Goal: Information Seeking & Learning: Learn about a topic

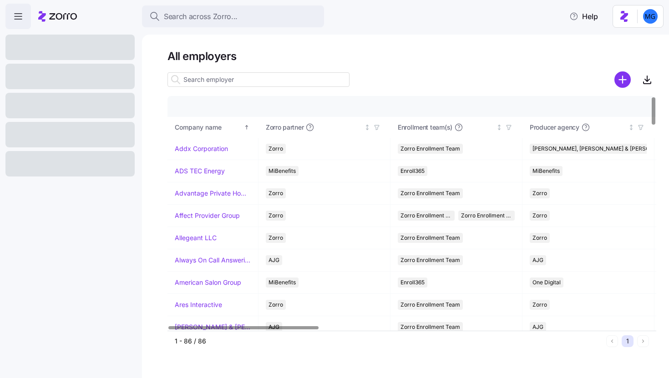
click at [250, 78] on input at bounding box center [258, 79] width 182 height 15
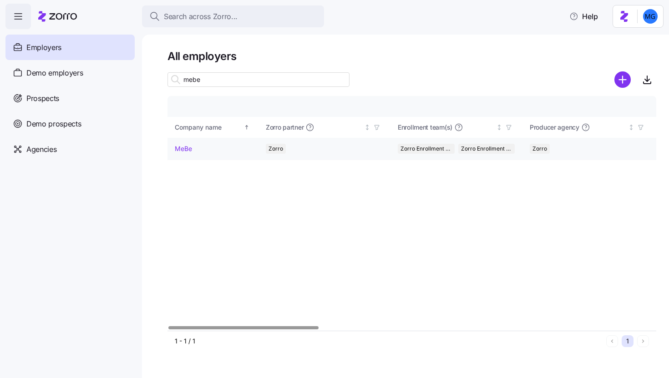
type input "mebe"
click at [186, 148] on link "MeBe" at bounding box center [183, 148] width 17 height 9
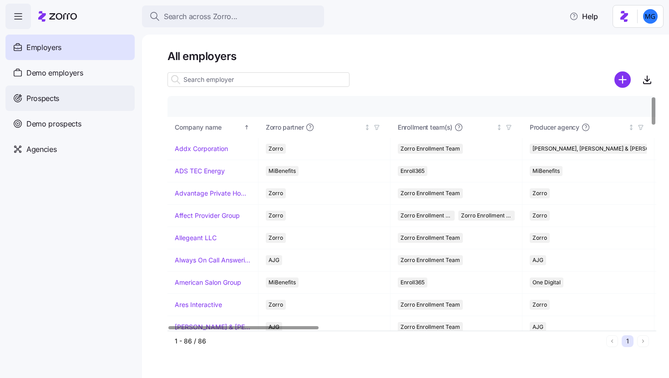
click at [76, 100] on div "Prospects" at bounding box center [69, 98] width 129 height 25
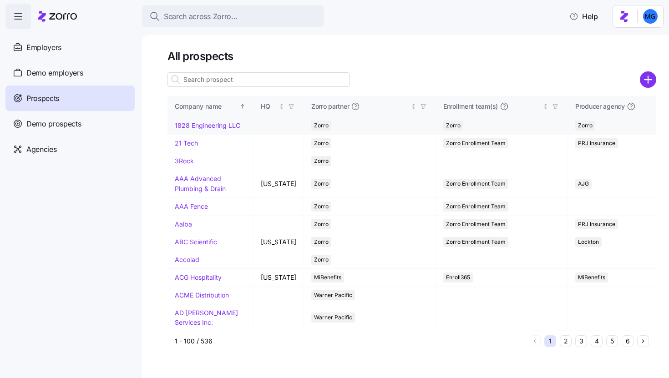
click at [650, 84] on circle "add icon" at bounding box center [648, 79] width 15 height 15
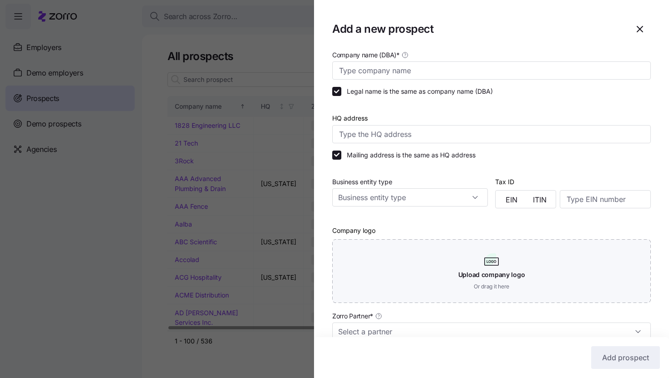
click at [450, 81] on div "Company name (DBA) *" at bounding box center [492, 65] width 326 height 38
click at [447, 73] on input "Company name (DBA) *" at bounding box center [491, 70] width 319 height 18
paste input "G5 Tek Solutions, LLC"
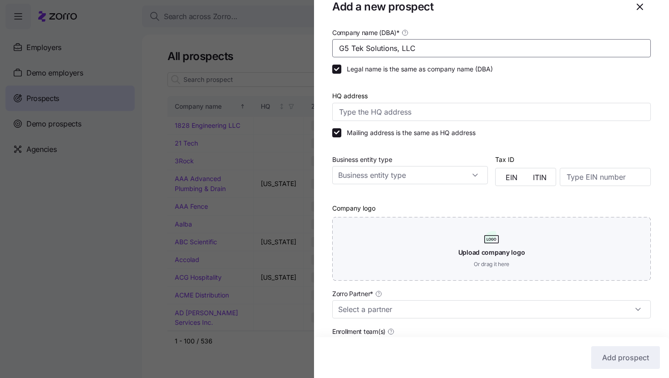
scroll to position [74, 0]
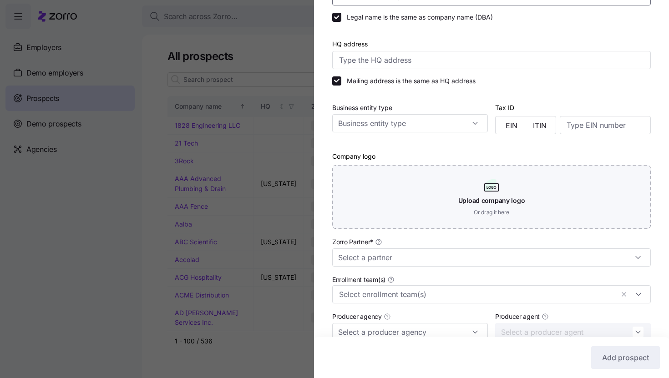
type input "G5 Tek Solutions, LLC"
click at [412, 269] on div "Zorro Partner *" at bounding box center [492, 252] width 326 height 38
click at [412, 257] on input "Zorro Partner *" at bounding box center [491, 257] width 319 height 18
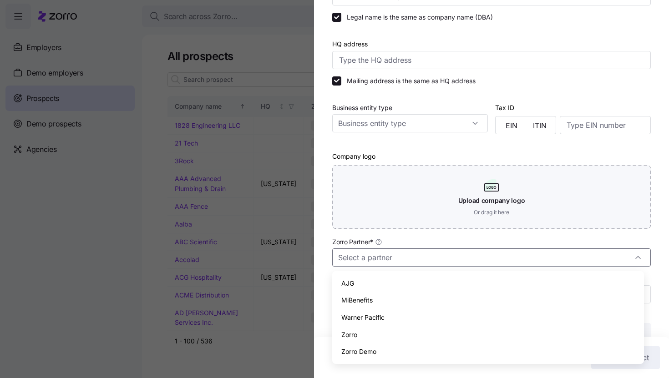
click at [410, 327] on div "Zorro" at bounding box center [488, 334] width 304 height 17
type input "Zorro"
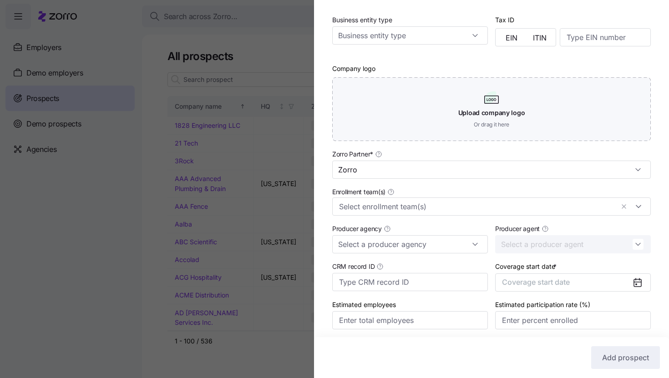
scroll to position [188, 0]
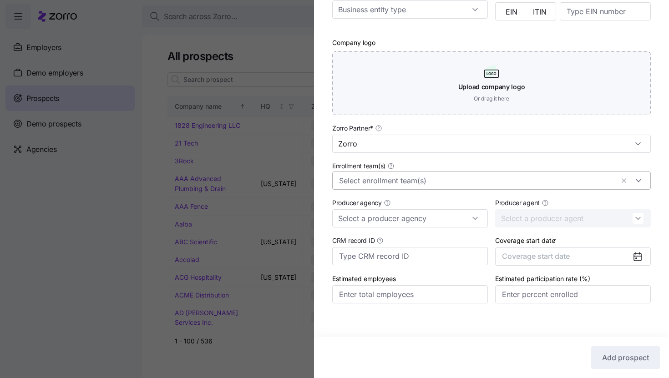
click at [450, 182] on input "Enrollment team(s)" at bounding box center [476, 181] width 275 height 12
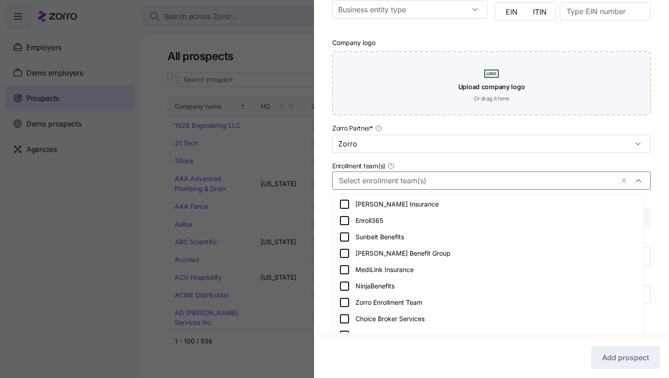
click at [446, 299] on div "Zorro Enrollment Team" at bounding box center [488, 302] width 298 height 11
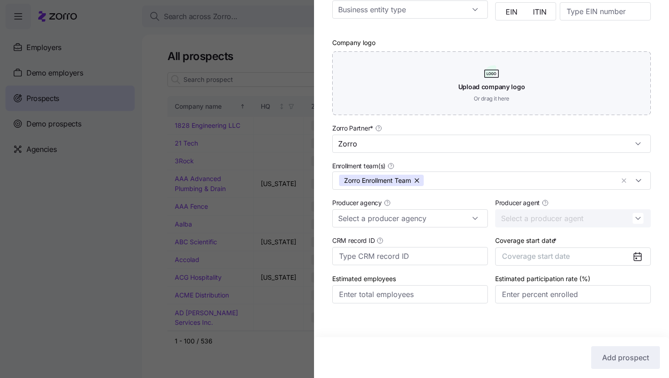
click at [653, 243] on div "Company name (DBA) * G5 Tek Solutions, LLC Legal name is the same as company na…" at bounding box center [491, 91] width 355 height 461
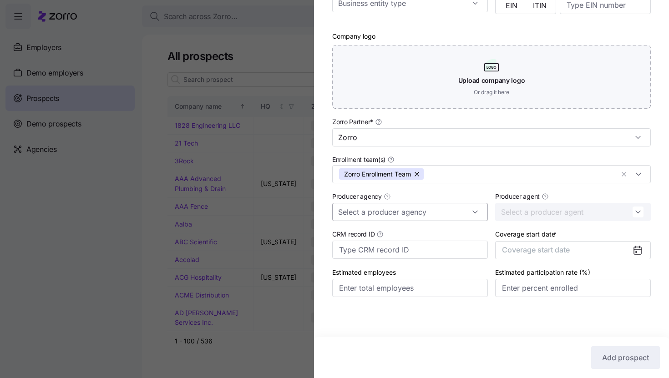
click at [459, 215] on input "Producer agency" at bounding box center [410, 212] width 156 height 18
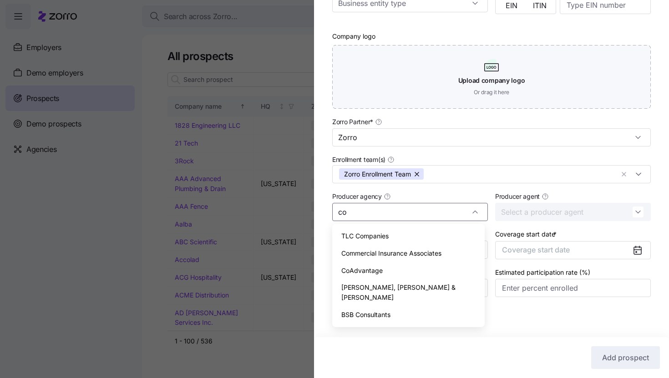
click at [422, 274] on div "CoAdvantage" at bounding box center [408, 270] width 145 height 17
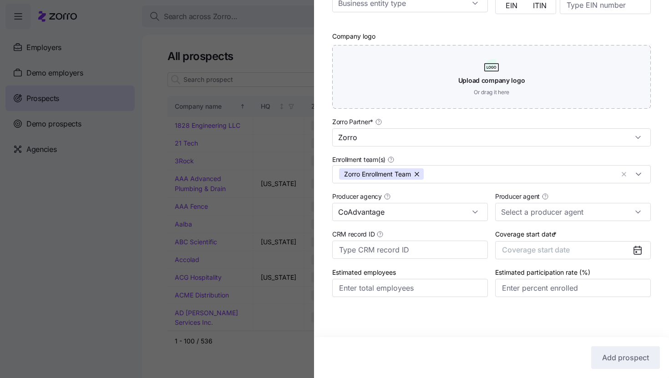
type input "CoAdvantage"
click at [658, 241] on div "Company name (DBA) * G5 Tek Solutions, LLC Legal name is the same as company na…" at bounding box center [491, 85] width 355 height 461
click at [616, 253] on button "Coverage start date" at bounding box center [573, 250] width 156 height 18
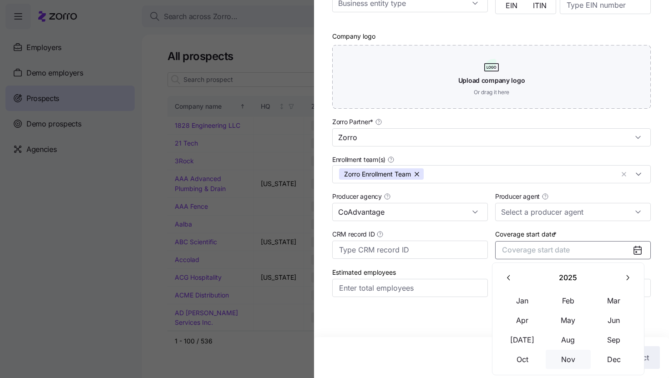
click at [573, 359] on button "Nov" at bounding box center [569, 359] width 46 height 19
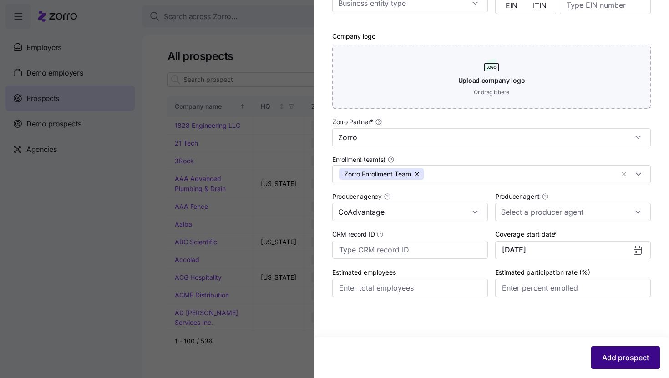
click at [629, 354] on span "Add prospect" at bounding box center [625, 357] width 47 height 11
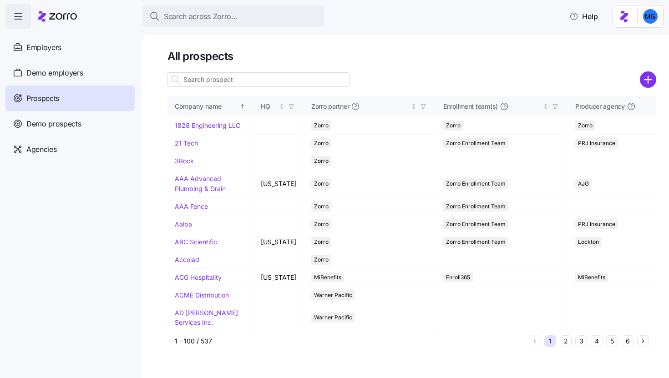
click at [226, 81] on input at bounding box center [258, 79] width 182 height 15
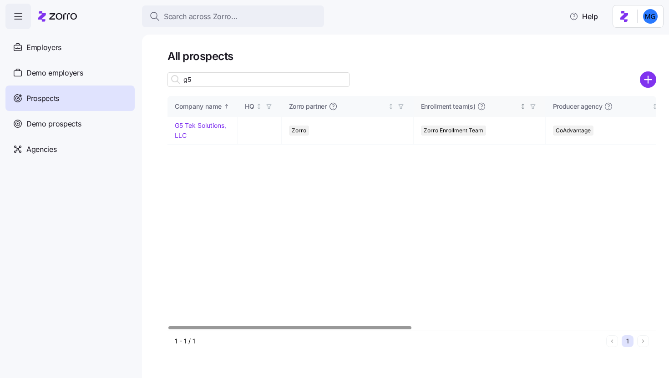
type input "g5"
click at [194, 128] on link "G5 Tek Solutions, LLC" at bounding box center [200, 130] width 51 height 18
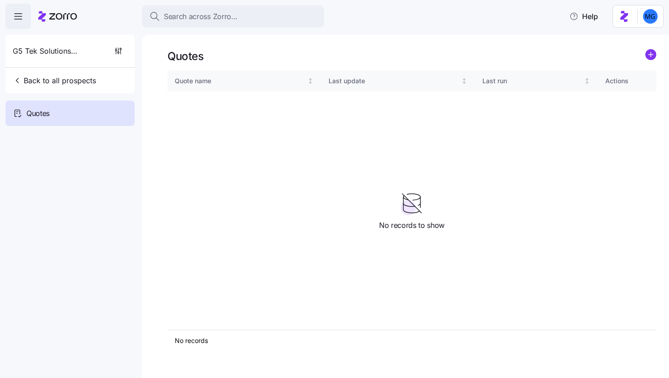
click at [651, 55] on icon "add icon" at bounding box center [651, 54] width 0 height 5
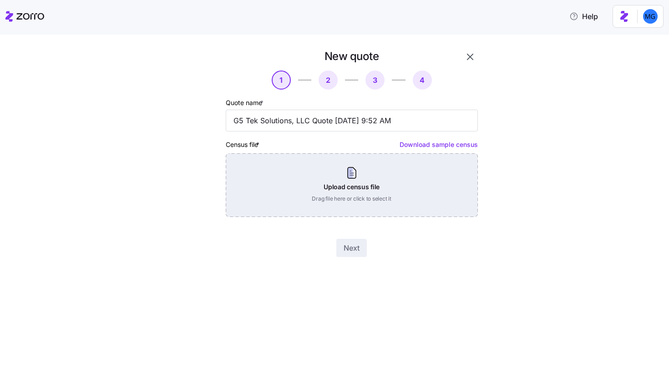
click at [368, 186] on div "Upload census file Drag file here or click to select it" at bounding box center [352, 185] width 252 height 64
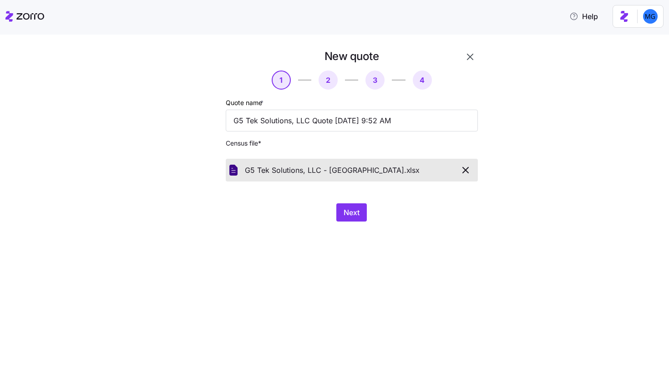
click at [361, 222] on div "New quote 1 2 3 4 Quote name * G5 Tek Solutions, LLC Quote 08/18/2025 9:52 AM C…" at bounding box center [341, 140] width 319 height 183
click at [358, 218] on span "Next" at bounding box center [352, 212] width 16 height 11
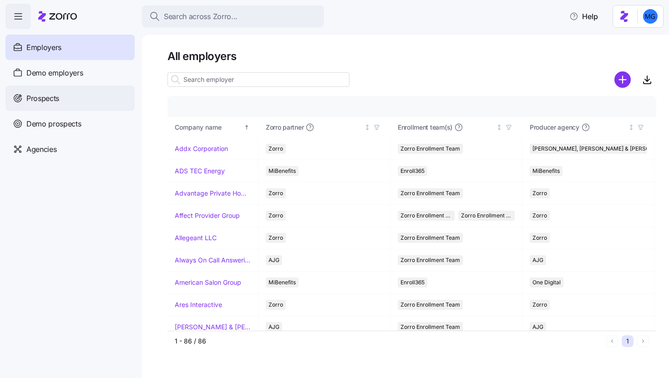
click at [68, 101] on div "Prospects" at bounding box center [69, 98] width 129 height 25
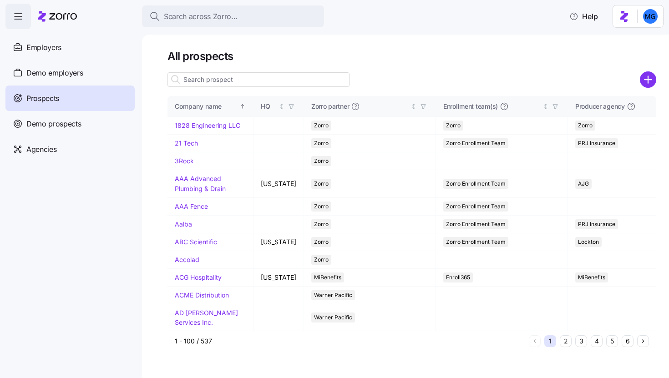
click at [233, 78] on input at bounding box center [258, 79] width 182 height 15
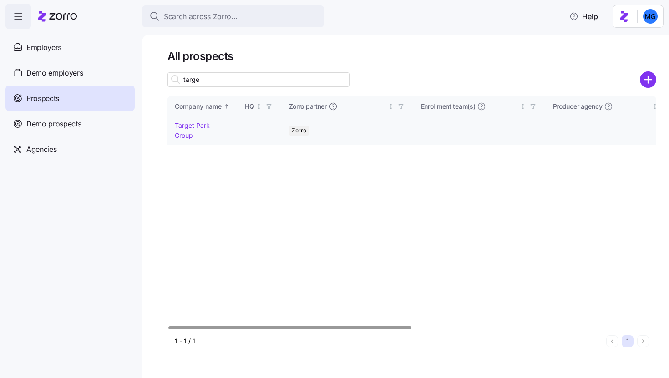
type input "targe"
click at [199, 126] on link "Target Park Group" at bounding box center [192, 130] width 35 height 18
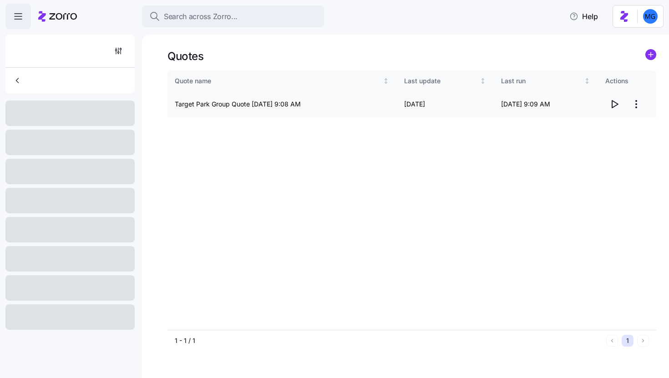
click at [611, 108] on icon "button" at bounding box center [614, 104] width 11 height 11
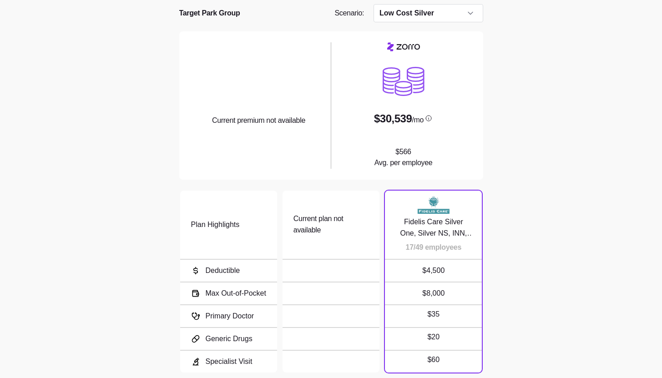
scroll to position [118, 0]
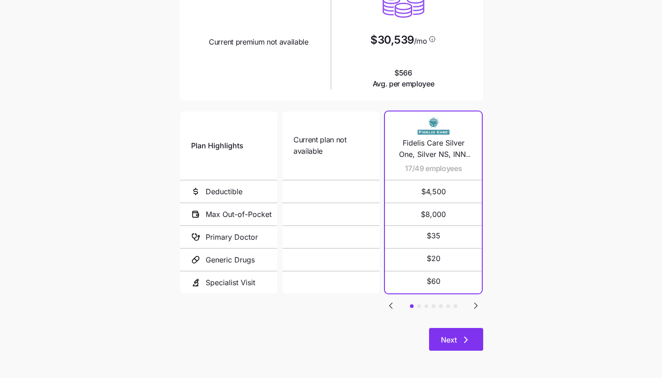
click at [470, 340] on icon "button" at bounding box center [466, 339] width 11 height 11
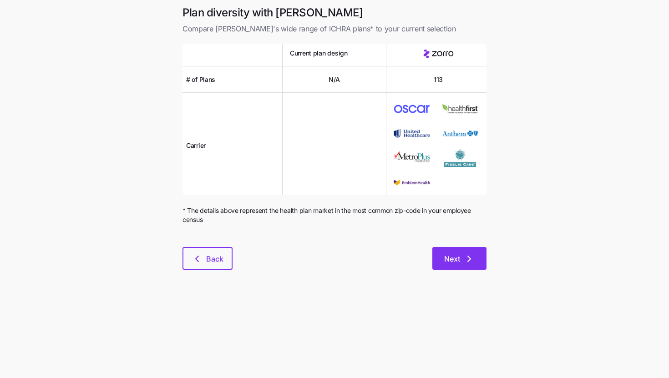
click at [466, 267] on button "Next" at bounding box center [459, 258] width 54 height 23
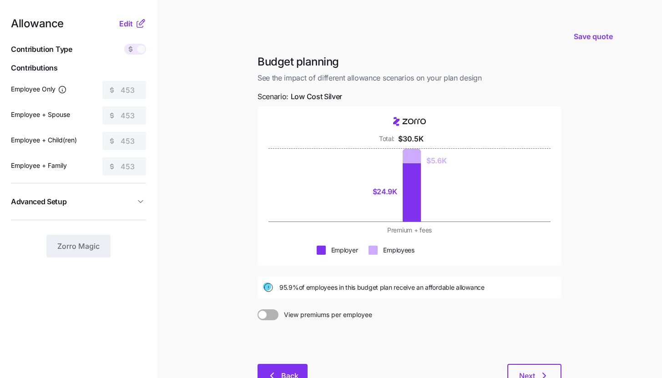
click at [295, 373] on span "Back" at bounding box center [289, 375] width 17 height 11
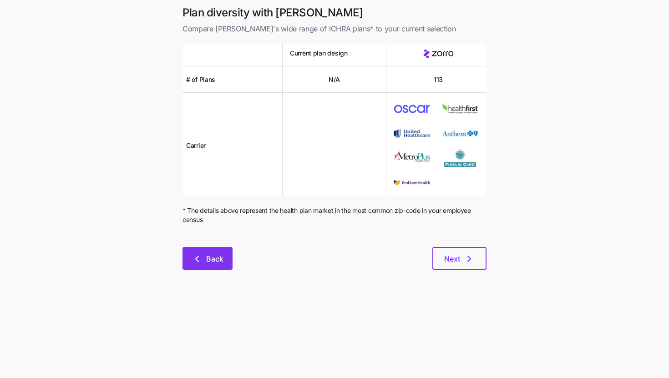
click at [214, 256] on span "Back" at bounding box center [214, 258] width 17 height 11
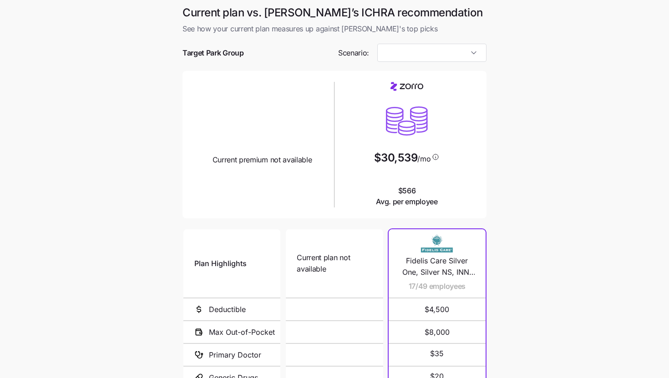
type input "Low Cost Silver"
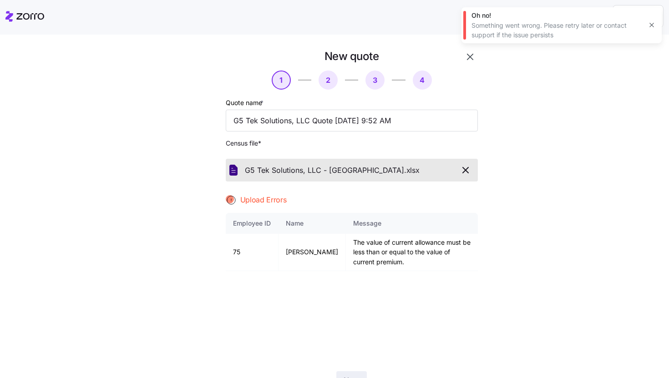
click at [651, 26] on icon "button" at bounding box center [651, 24] width 7 height 7
click at [471, 54] on icon "button" at bounding box center [470, 56] width 11 height 11
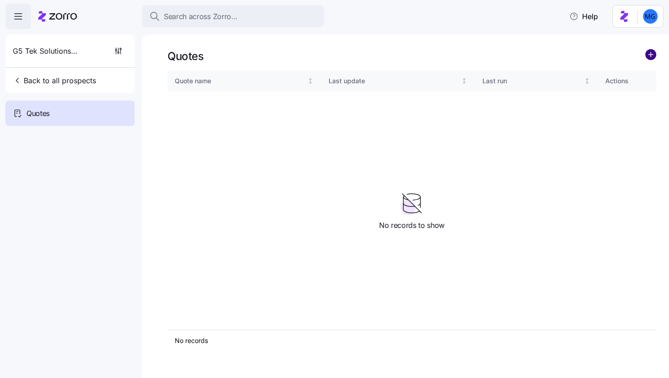
click at [652, 53] on circle "add icon" at bounding box center [651, 55] width 10 height 10
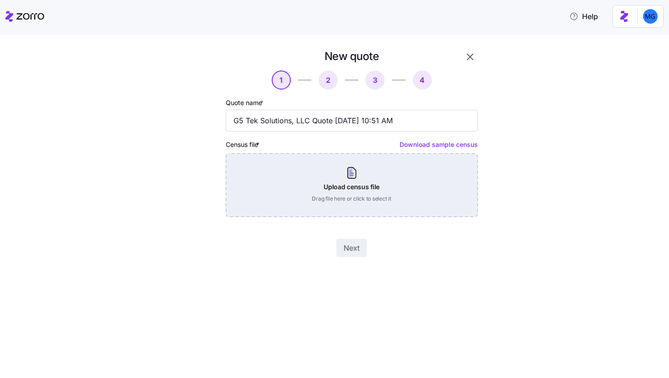
click at [385, 172] on div "Upload census file Drag file here or click to select it" at bounding box center [352, 185] width 252 height 64
click at [353, 192] on div "Upload census file Drag file here or click to select it" at bounding box center [352, 185] width 252 height 64
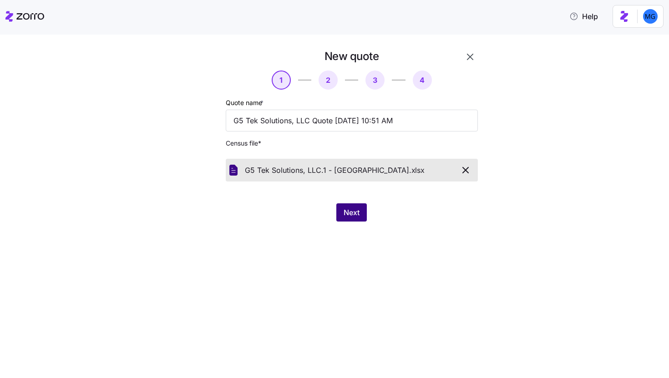
click at [358, 220] on button "Next" at bounding box center [351, 212] width 30 height 18
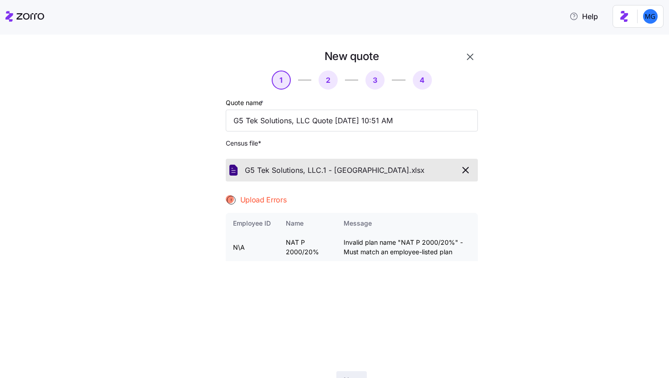
click at [396, 241] on td "Invalid plan name "NAT P 2000/20%" - Must match an employee-listed plan" at bounding box center [407, 247] width 142 height 27
click at [477, 61] on div "New quote 1 2 3 4 Quote name * G5 Tek Solutions, LLC Quote 08/18/2025 10:51 AM …" at bounding box center [341, 224] width 319 height 351
click at [472, 61] on button "button" at bounding box center [469, 56] width 15 height 15
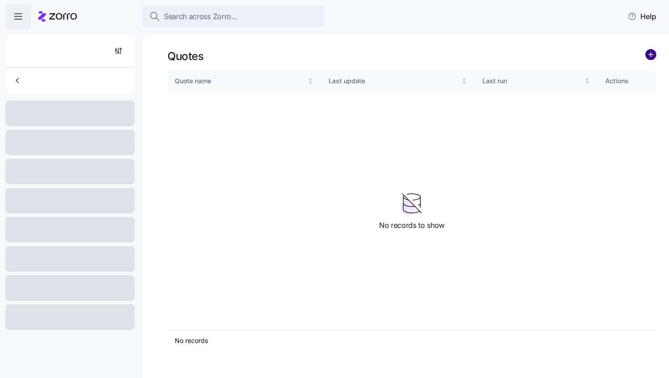
click at [650, 53] on circle "add icon" at bounding box center [651, 55] width 10 height 10
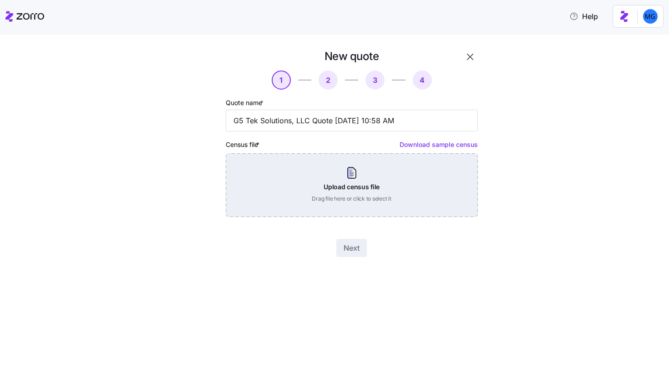
click at [380, 197] on div "Upload census file Drag file here or click to select it" at bounding box center [352, 185] width 252 height 64
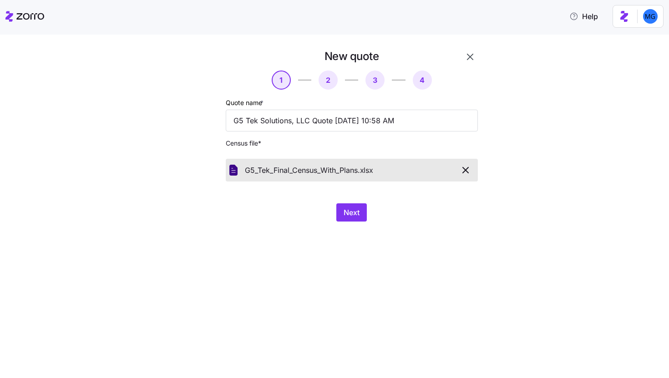
click at [479, 170] on div "New quote 1 2 3 4 Quote name * G5 Tek Solutions, LLC Quote 08/18/2025 10:58 AM …" at bounding box center [341, 140] width 319 height 183
click at [465, 171] on icon "button" at bounding box center [465, 169] width 5 height 5
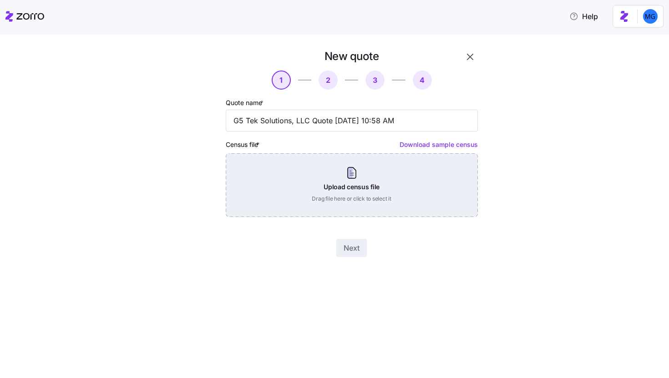
click at [356, 180] on div "Upload census file Drag file here or click to select it" at bounding box center [352, 185] width 252 height 64
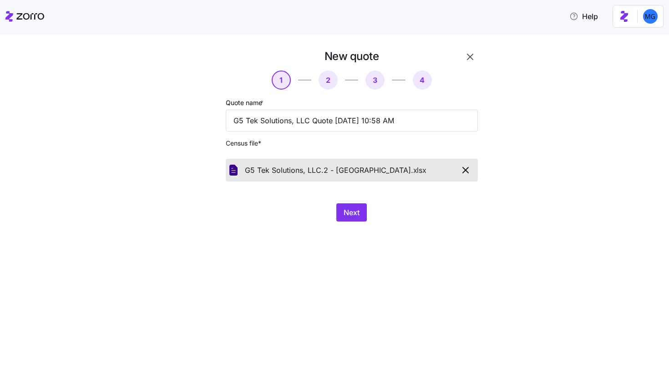
click at [345, 201] on div "New quote 1 2 3 4 Quote name * G5 Tek Solutions, LLC Quote 08/18/2025 10:58 AM …" at bounding box center [351, 136] width 259 height 180
click at [346, 204] on div "New quote 1 2 3 4 Quote name * G5 Tek Solutions, LLC Quote 08/18/2025 10:58 AM …" at bounding box center [351, 136] width 259 height 180
click at [353, 216] on span "Next" at bounding box center [352, 212] width 16 height 11
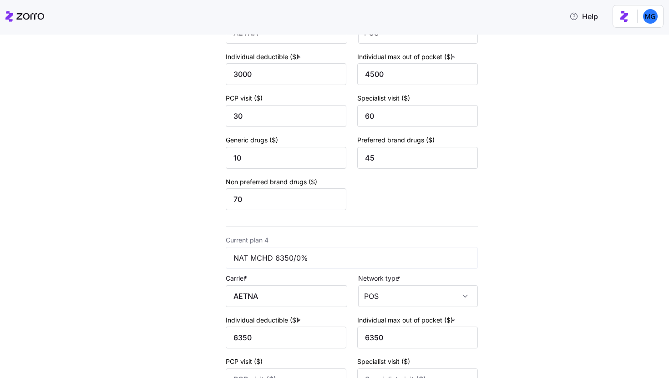
scroll to position [862, 0]
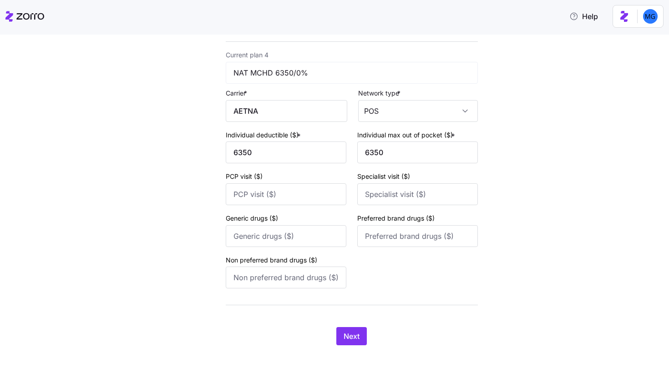
click at [328, 342] on div "Next" at bounding box center [352, 336] width 252 height 18
click at [350, 340] on span "Next" at bounding box center [352, 336] width 16 height 11
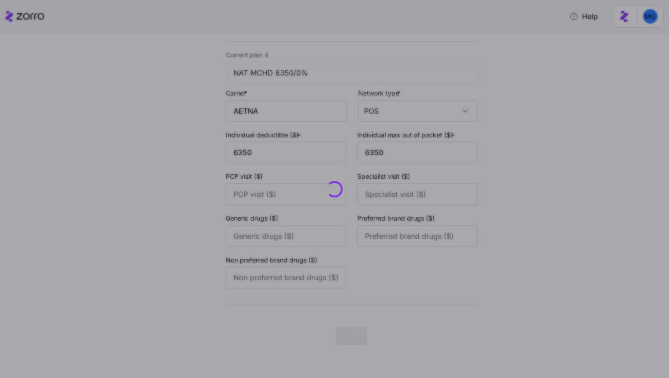
scroll to position [0, 0]
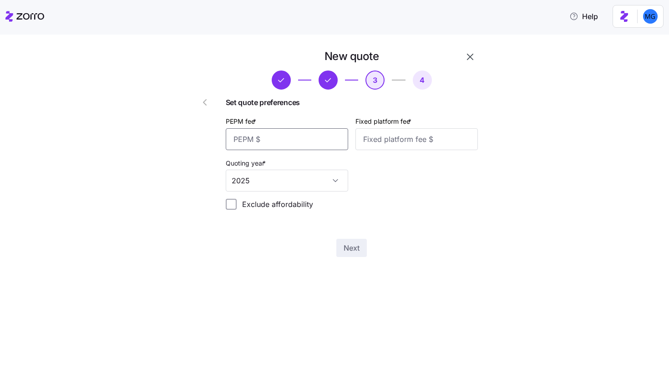
click at [309, 144] on input "PEPM fee *" at bounding box center [287, 139] width 122 height 22
type input "50"
click at [371, 146] on input "Fixed platform fee *" at bounding box center [416, 139] width 122 height 22
type input "75"
click at [353, 253] on span "Next" at bounding box center [352, 248] width 16 height 11
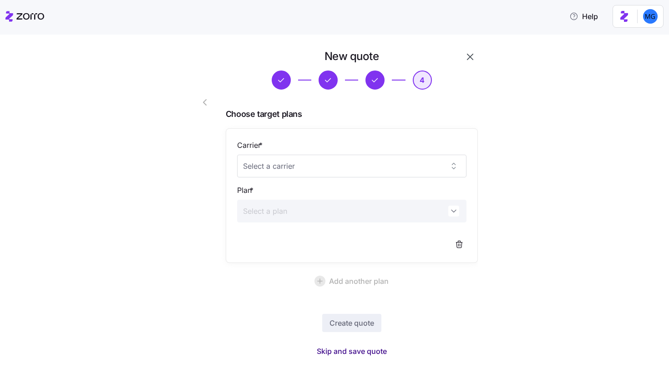
click at [366, 349] on span "Skip and save quote" at bounding box center [352, 351] width 70 height 11
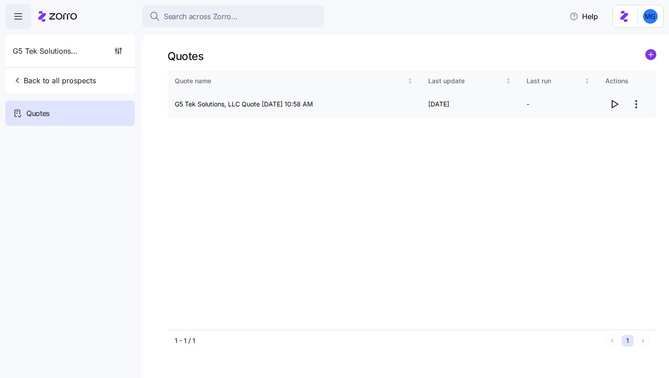
click at [614, 104] on icon "button" at bounding box center [614, 104] width 11 height 11
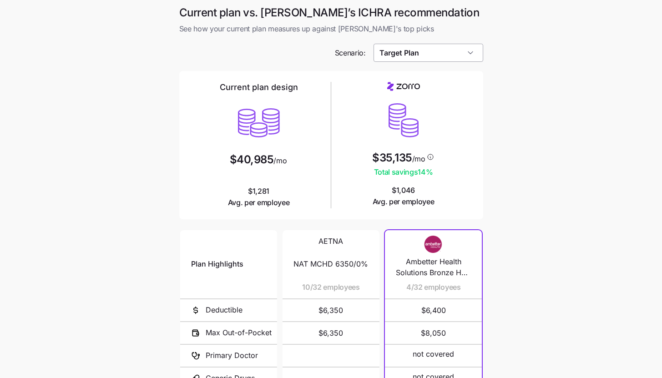
click at [465, 56] on input "Target Plan" at bounding box center [429, 53] width 110 height 18
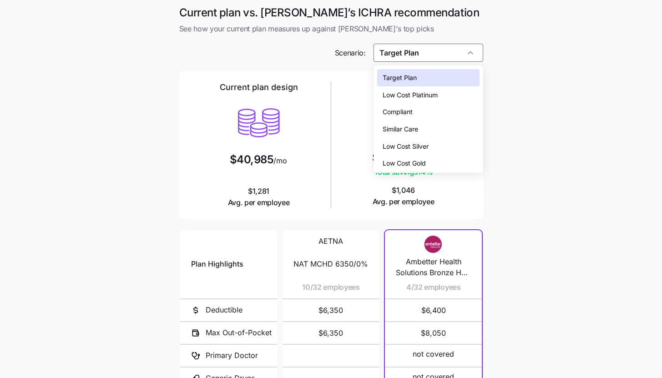
click at [444, 141] on div "Low Cost Silver" at bounding box center [428, 146] width 102 height 17
type input "Low Cost Silver"
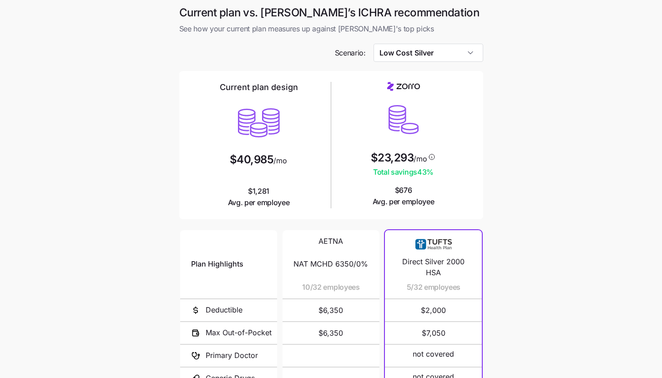
click at [542, 236] on main "Current plan vs. [PERSON_NAME]’s ICHRA recommendation See how your current plan…" at bounding box center [331, 248] width 662 height 497
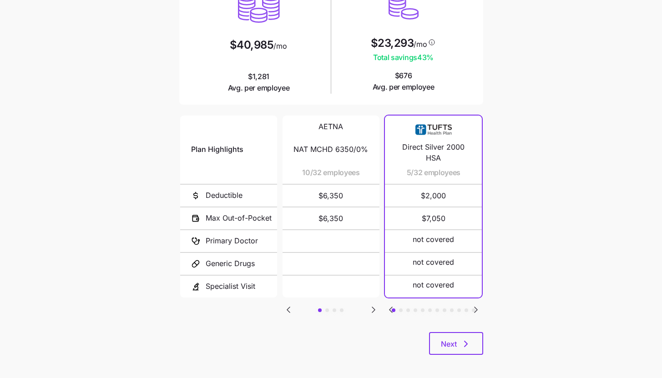
scroll to position [118, 0]
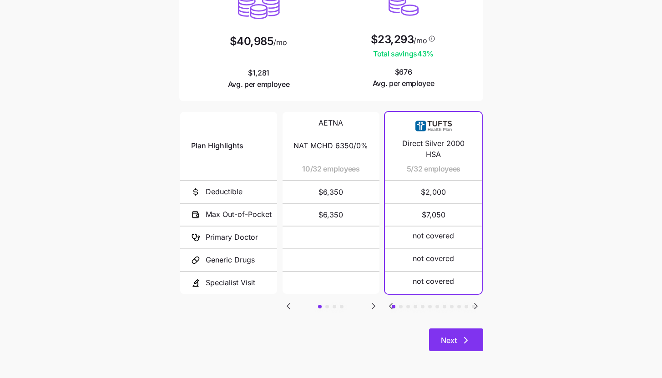
click at [468, 335] on icon "button" at bounding box center [466, 340] width 11 height 11
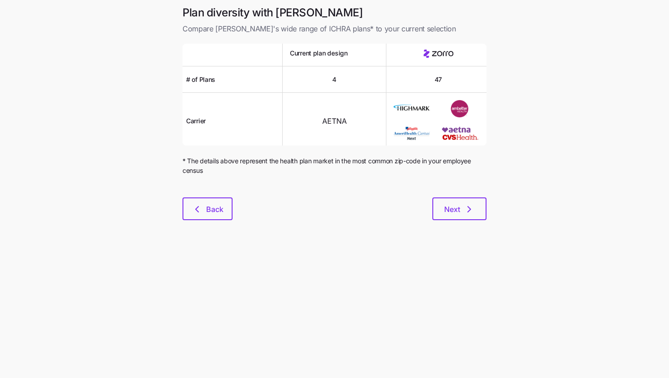
click at [470, 226] on div "Plan diversity with Zorro Compare [PERSON_NAME]'s wide range of ICHRA plans* to…" at bounding box center [334, 118] width 319 height 226
click at [469, 218] on button "Next" at bounding box center [459, 208] width 54 height 23
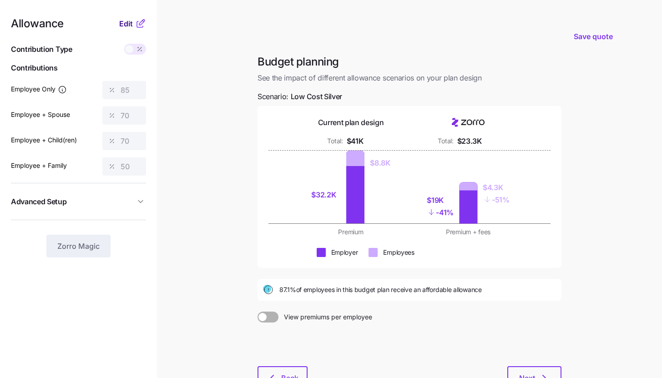
click at [135, 21] on button "Edit" at bounding box center [127, 23] width 16 height 11
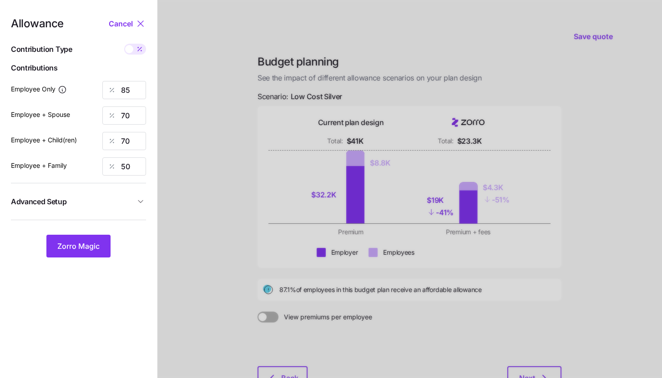
click at [130, 203] on span "Advanced Setup" at bounding box center [73, 201] width 124 height 11
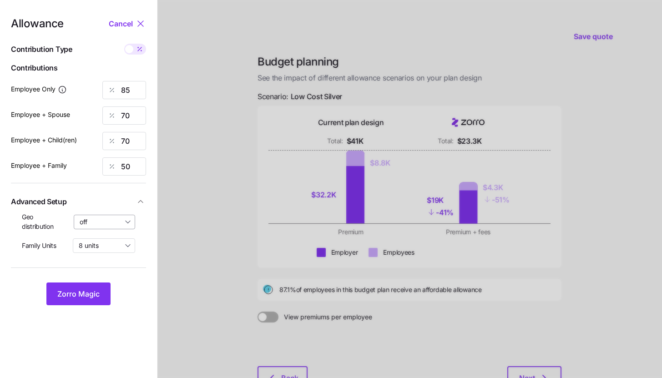
click at [119, 225] on input "off" at bounding box center [105, 222] width 62 height 15
click at [117, 270] on span "By state (14)" at bounding box center [101, 275] width 38 height 10
type input "By state (14)"
click at [92, 288] on button "Zorro Magic" at bounding box center [78, 294] width 64 height 23
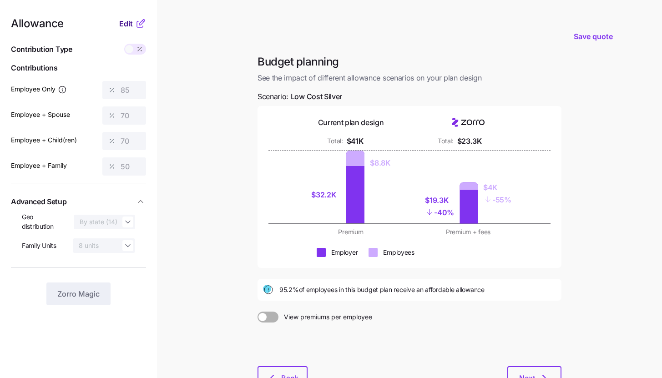
click at [131, 24] on span "Edit" at bounding box center [126, 23] width 14 height 11
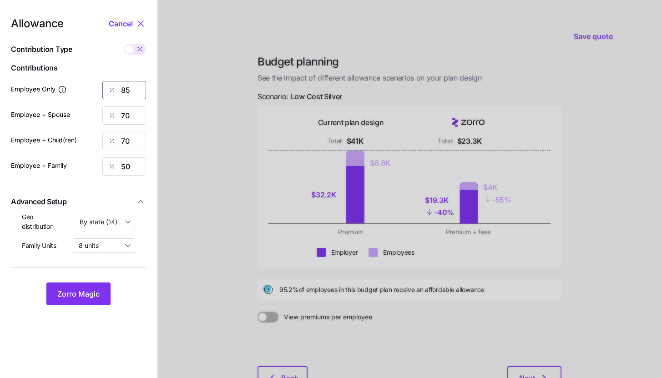
click at [132, 81] on input "85" at bounding box center [124, 90] width 44 height 18
type input "90"
click at [100, 288] on button "Zorro Magic" at bounding box center [78, 294] width 64 height 23
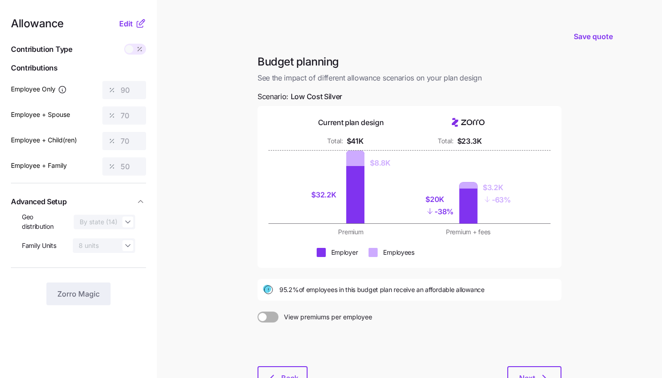
click at [139, 25] on icon at bounding box center [140, 23] width 11 height 11
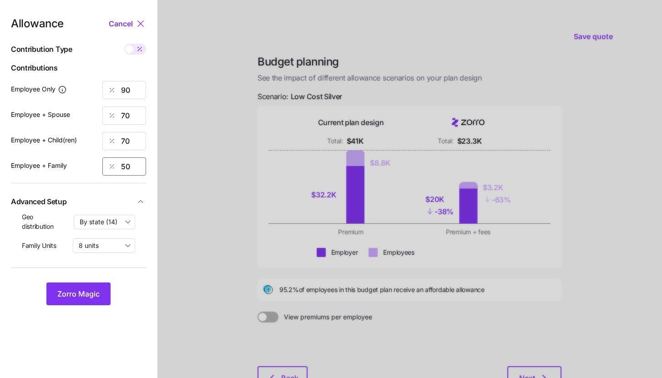
click at [133, 169] on input "50" at bounding box center [124, 166] width 44 height 18
type input "70"
click at [96, 293] on span "Zorro Magic" at bounding box center [78, 293] width 42 height 11
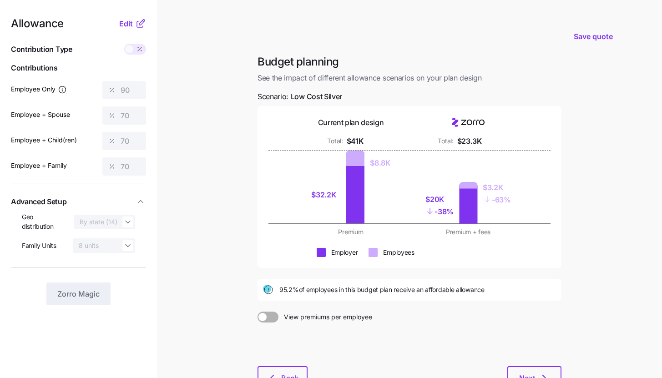
click at [196, 183] on main "Save quote Budget planning See the impact of different allowance scenarios on y…" at bounding box center [331, 223] width 662 height 447
click at [581, 41] on span "Save quote" at bounding box center [593, 36] width 39 height 11
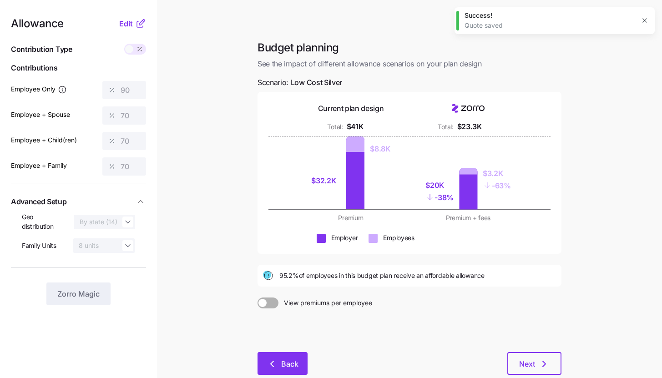
click at [298, 362] on span "Back" at bounding box center [289, 364] width 17 height 11
click at [275, 357] on button "Back" at bounding box center [283, 363] width 50 height 23
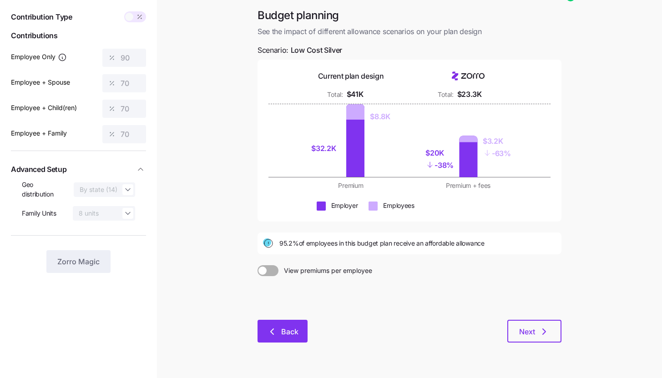
scroll to position [55, 0]
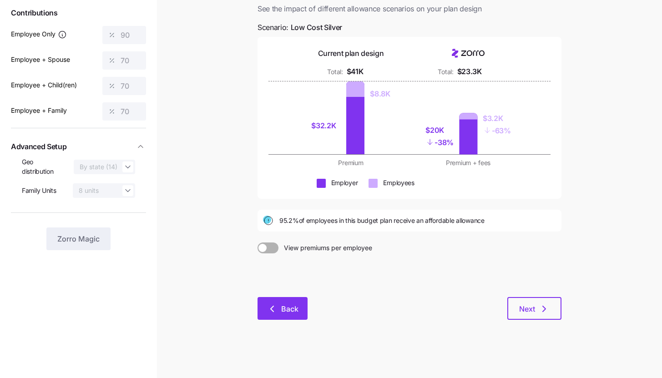
click at [277, 305] on icon "button" at bounding box center [272, 309] width 11 height 11
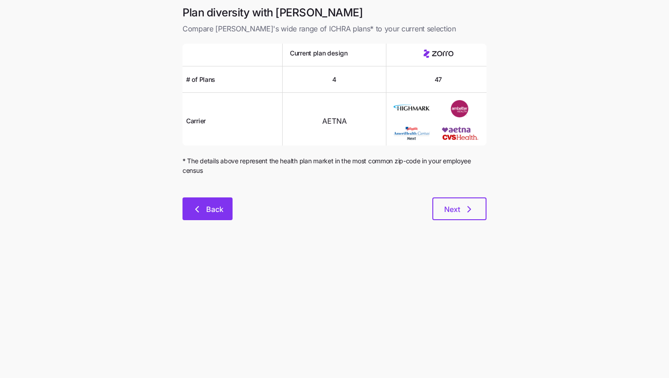
click at [214, 213] on span "Back" at bounding box center [214, 209] width 17 height 11
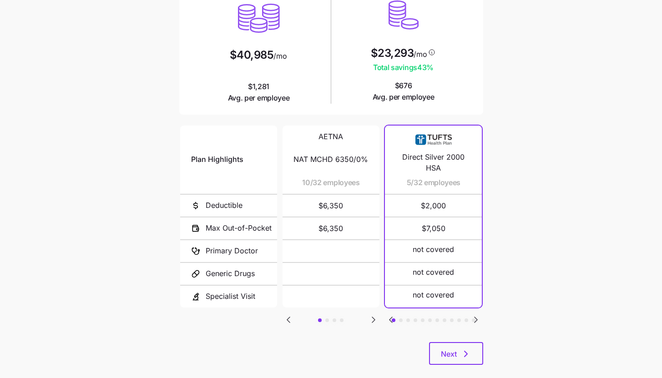
scroll to position [118, 0]
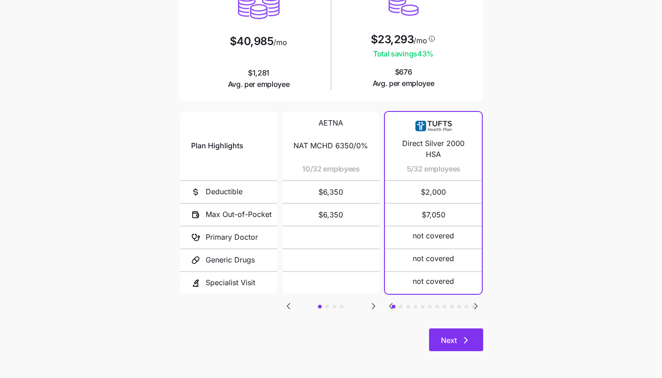
click at [480, 349] on button "Next" at bounding box center [456, 340] width 54 height 23
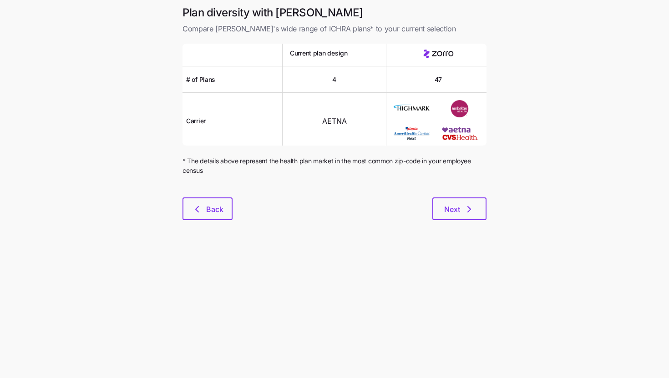
click at [466, 221] on div "Plan diversity with Zorro Compare [PERSON_NAME]'s wide range of ICHRA plans* to…" at bounding box center [334, 118] width 319 height 226
click at [465, 213] on icon "button" at bounding box center [469, 209] width 11 height 11
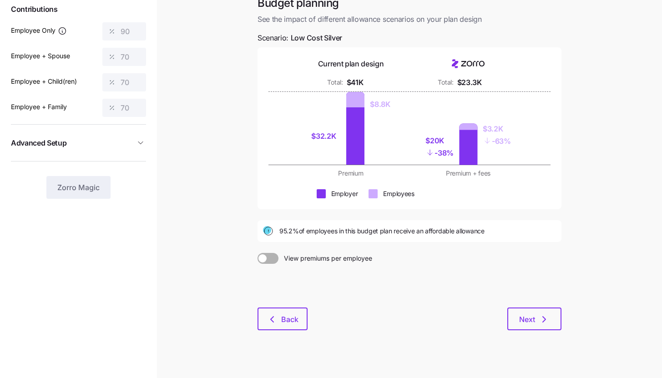
scroll to position [60, 0]
click at [536, 339] on div "Budget planning See the impact of different allowance scenarios on your plan de…" at bounding box center [409, 167] width 319 height 345
click at [528, 324] on button "Next" at bounding box center [534, 318] width 54 height 23
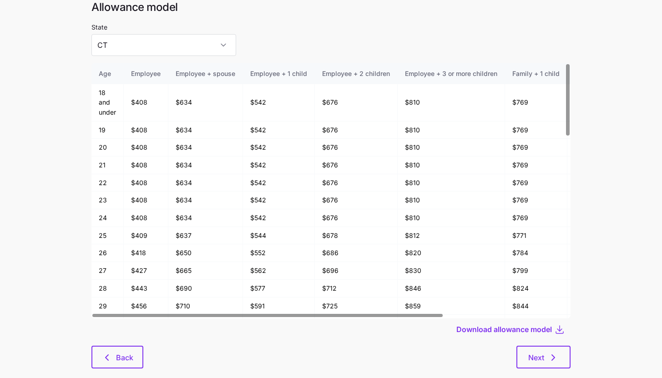
scroll to position [49, 0]
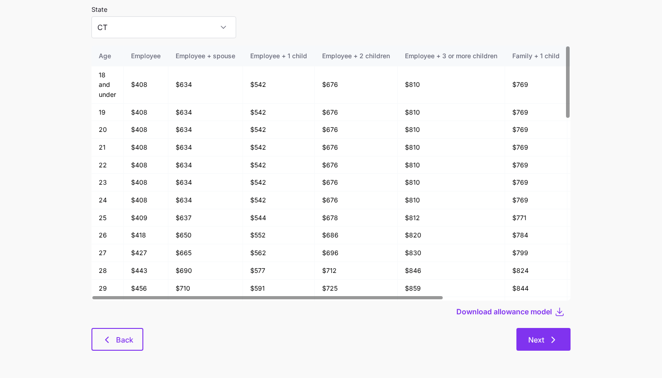
click at [539, 344] on span "Next" at bounding box center [536, 339] width 16 height 11
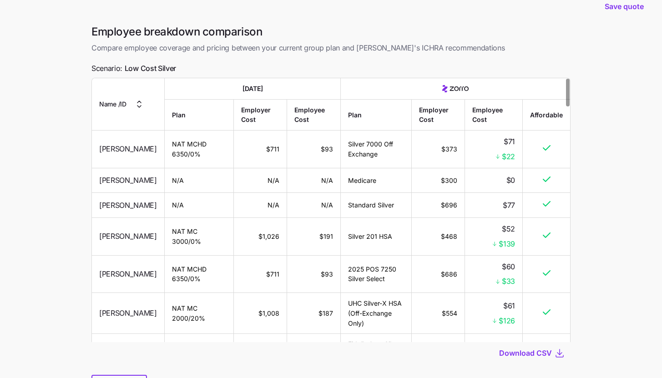
scroll to position [64, 0]
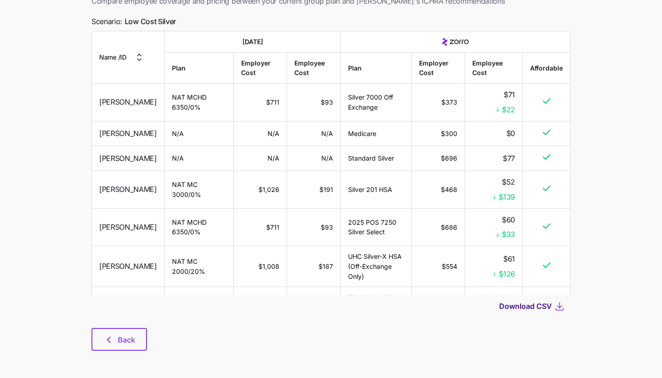
click at [523, 303] on span "Download CSV" at bounding box center [525, 306] width 53 height 11
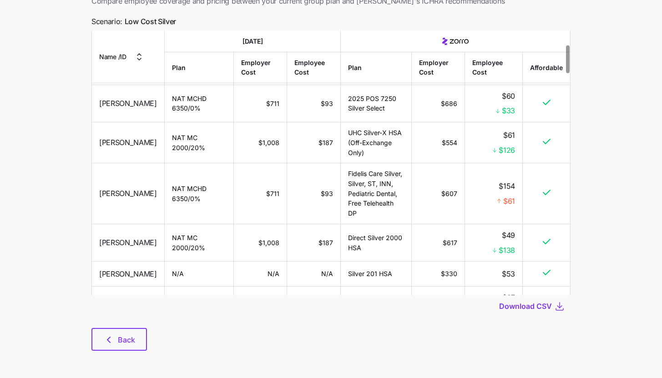
scroll to position [130, 0]
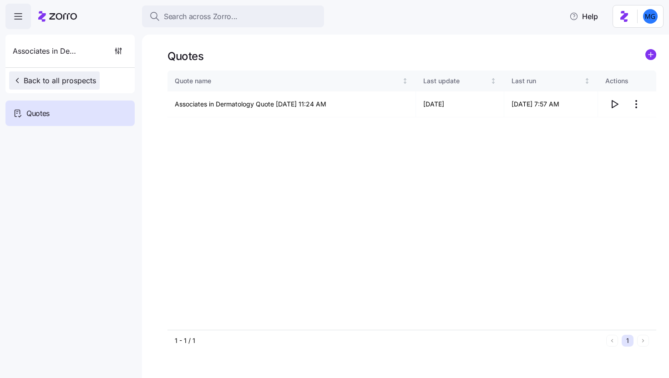
click at [94, 80] on span "Back to all prospects" at bounding box center [54, 80] width 83 height 11
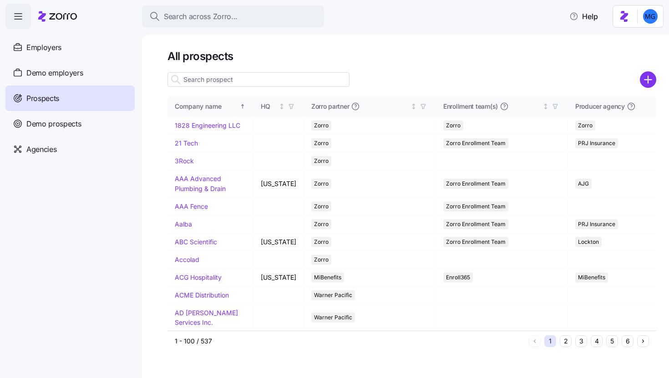
click at [216, 74] on input at bounding box center [258, 79] width 182 height 15
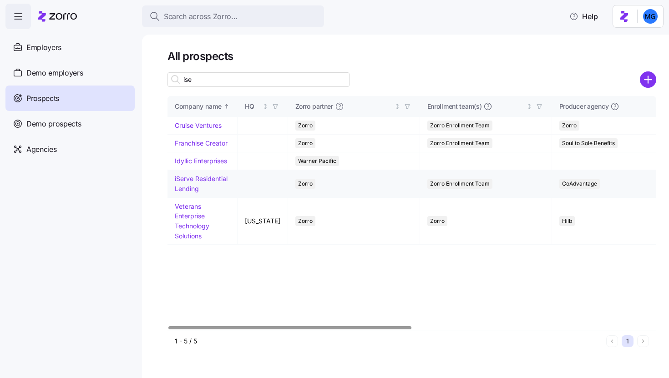
type input "ise"
click at [187, 188] on link "iServe Residential Lending" at bounding box center [201, 184] width 53 height 18
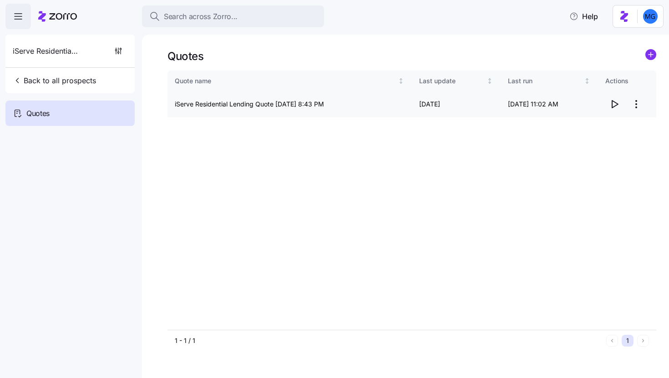
click at [612, 106] on icon "button" at bounding box center [615, 104] width 6 height 7
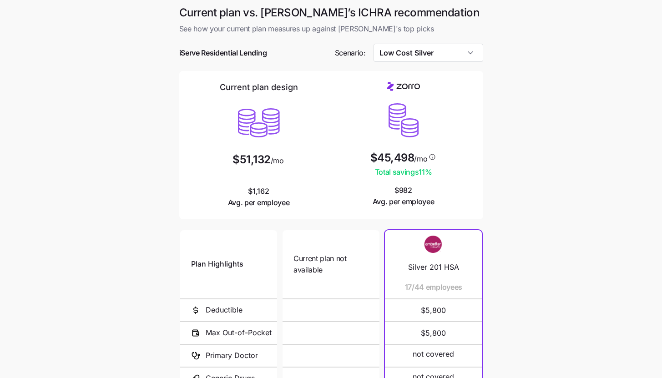
click at [515, 192] on main "Current plan vs. [PERSON_NAME]’s ICHRA recommendation See how your current plan…" at bounding box center [331, 248] width 662 height 497
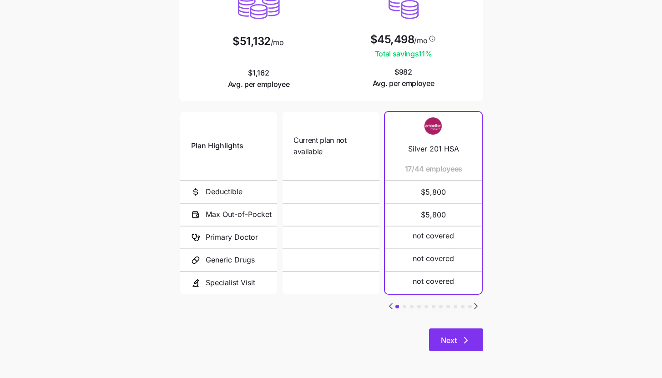
click at [473, 349] on button "Next" at bounding box center [456, 340] width 54 height 23
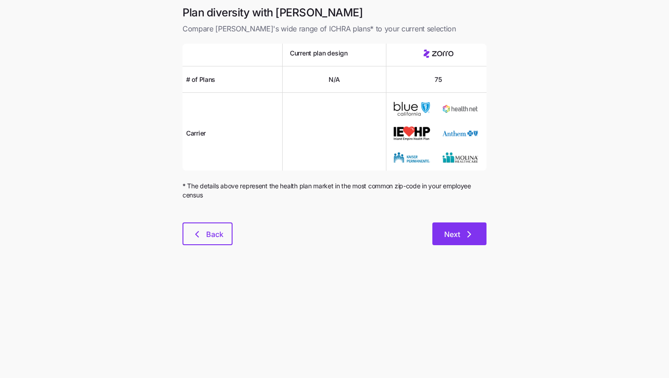
click at [469, 234] on icon "button" at bounding box center [469, 234] width 11 height 11
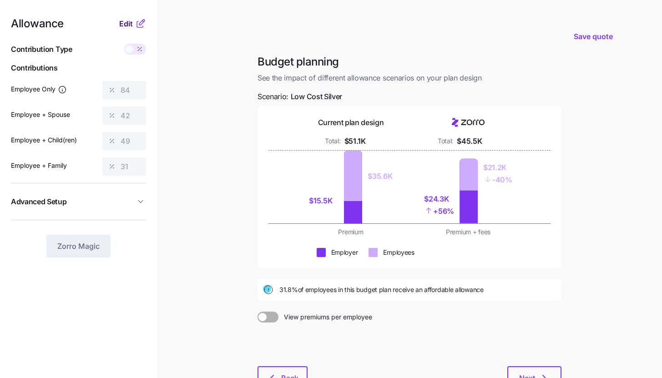
click at [132, 20] on span "Edit" at bounding box center [126, 23] width 14 height 11
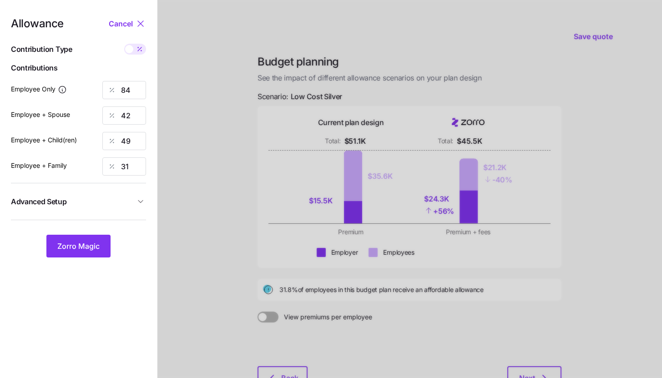
click at [126, 200] on span "Advanced Setup" at bounding box center [73, 201] width 124 height 11
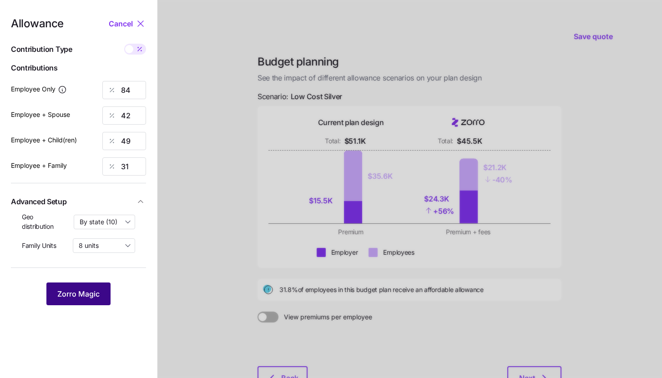
click at [84, 298] on span "Zorro Magic" at bounding box center [78, 293] width 42 height 11
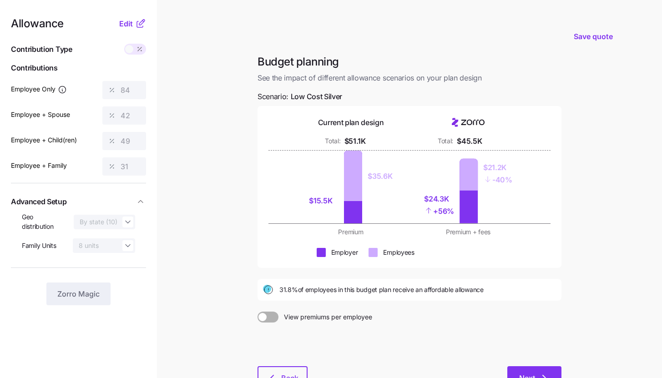
click at [534, 372] on button "Next" at bounding box center [534, 377] width 54 height 23
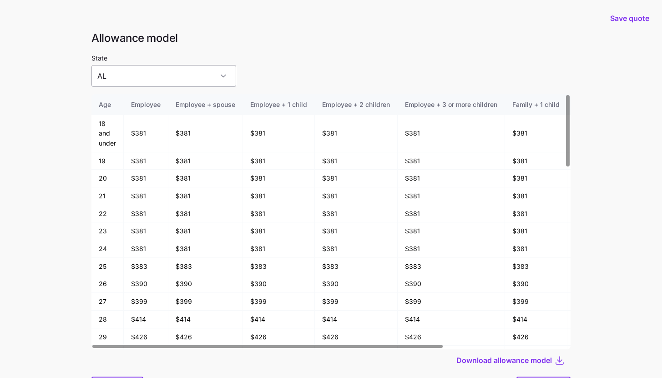
click at [175, 81] on input "AL" at bounding box center [163, 76] width 145 height 22
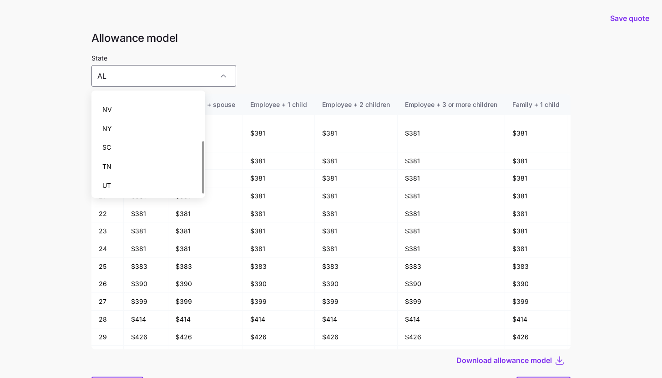
scroll to position [90, 0]
click at [266, 36] on h1 "Allowance model" at bounding box center [330, 38] width 479 height 14
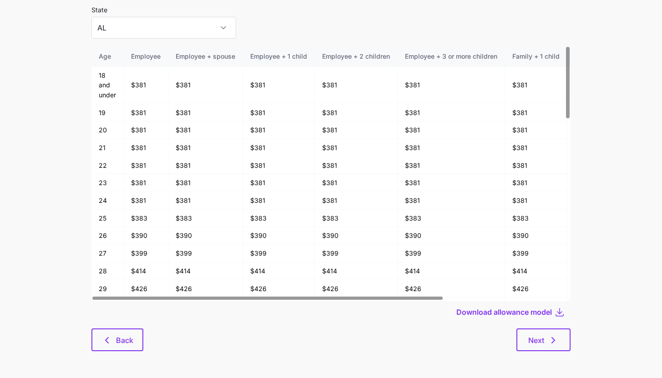
scroll to position [49, 0]
click at [100, 349] on button "Back" at bounding box center [117, 339] width 52 height 23
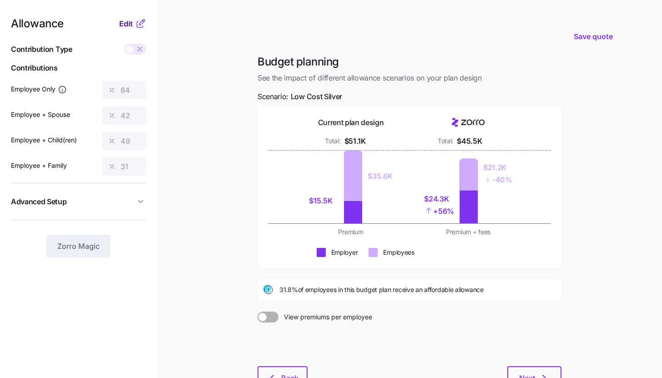
click at [123, 24] on span "Edit" at bounding box center [126, 23] width 14 height 11
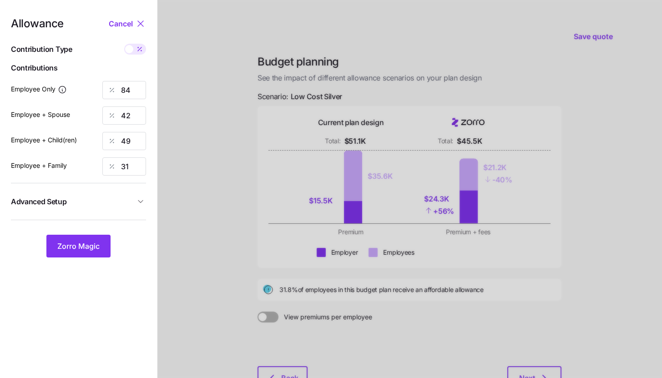
click at [110, 194] on button "Advanced Setup" at bounding box center [78, 202] width 135 height 22
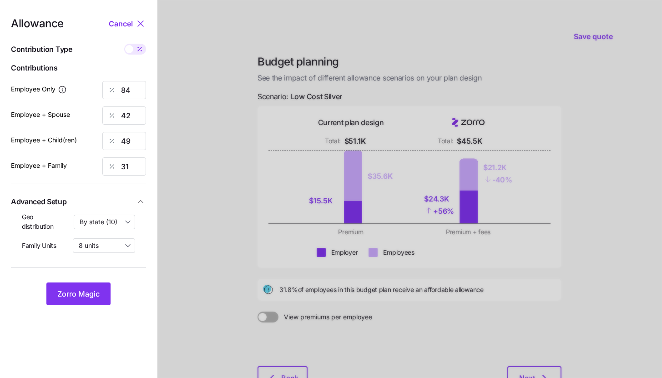
click at [138, 25] on icon at bounding box center [140, 23] width 11 height 11
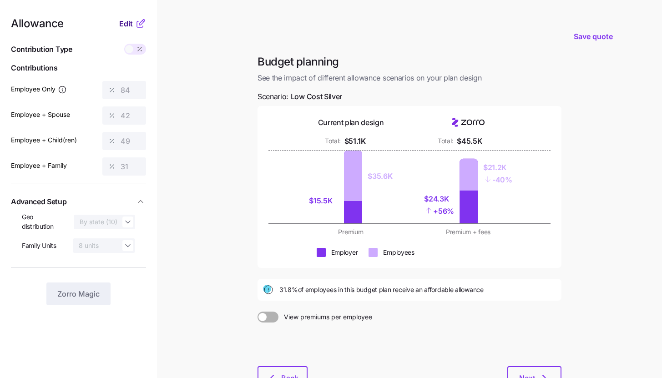
click at [132, 28] on span "Edit" at bounding box center [126, 23] width 14 height 11
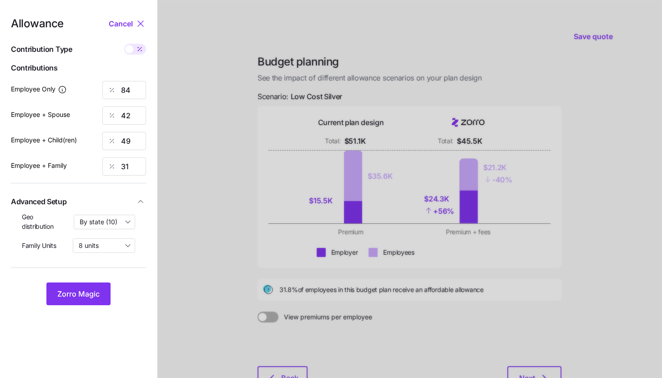
click at [133, 50] on span at bounding box center [139, 49] width 13 height 11
click at [124, 44] on input "checkbox" at bounding box center [124, 44] width 0 height 0
type input "499"
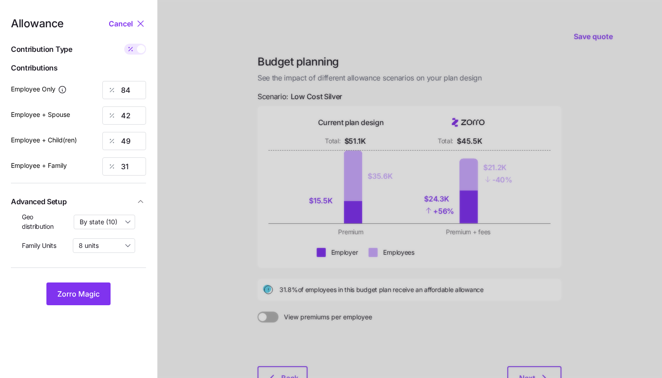
type input "499"
click at [139, 51] on span at bounding box center [141, 49] width 8 height 8
click at [124, 44] on input "checkbox" at bounding box center [124, 44] width 0 height 0
type input "84"
type input "42"
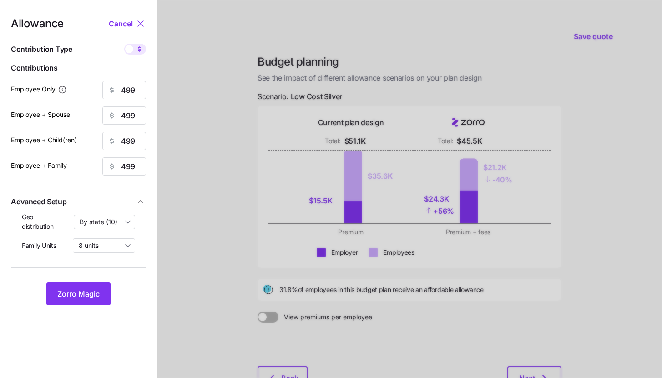
type input "49"
type input "31"
click at [137, 90] on input "84" at bounding box center [124, 90] width 44 height 18
type input "80"
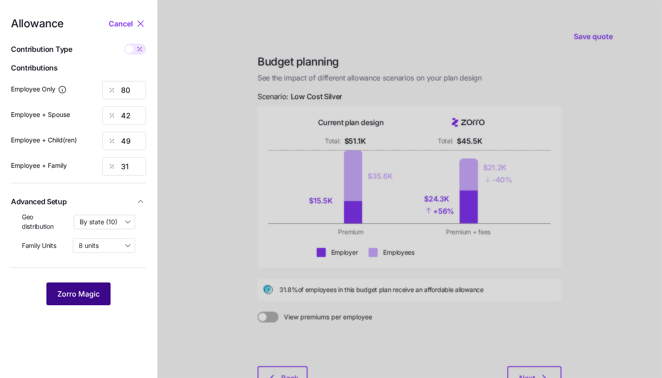
click at [95, 300] on button "Zorro Magic" at bounding box center [78, 294] width 64 height 23
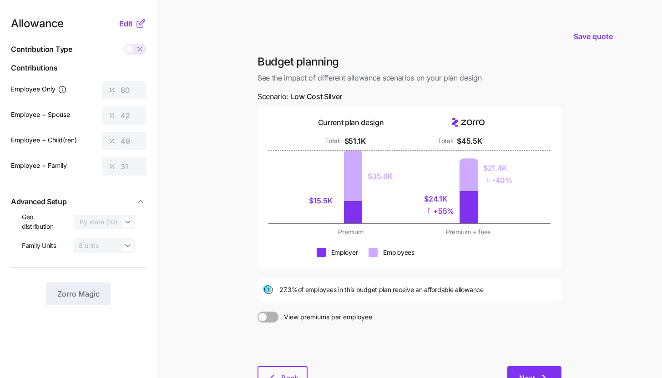
click at [533, 375] on span "Next" at bounding box center [527, 378] width 16 height 11
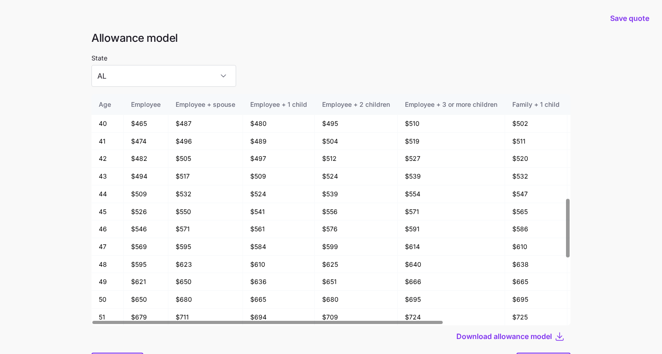
scroll to position [411, 0]
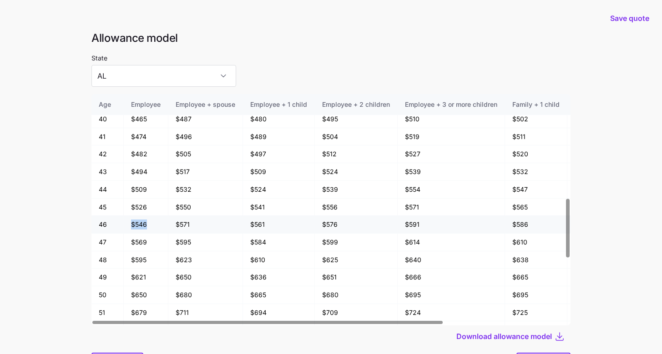
drag, startPoint x: 130, startPoint y: 226, endPoint x: 152, endPoint y: 226, distance: 21.4
click at [152, 226] on td "$546" at bounding box center [146, 225] width 45 height 18
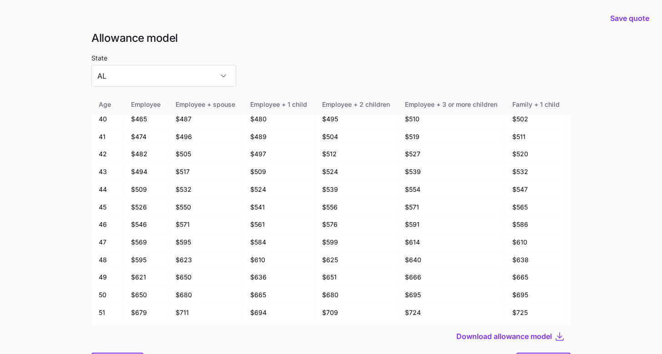
click at [24, 210] on main "Save quote Allowance model State AL Age Employee Employee + spouse Employee + 1…" at bounding box center [331, 201] width 662 height 403
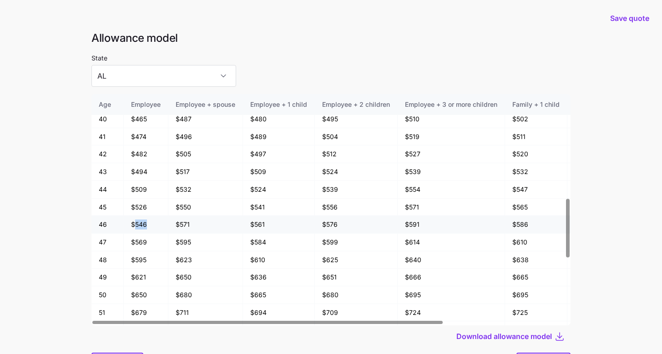
drag, startPoint x: 135, startPoint y: 225, endPoint x: 152, endPoint y: 227, distance: 17.8
click at [152, 227] on td "$546" at bounding box center [146, 225] width 45 height 18
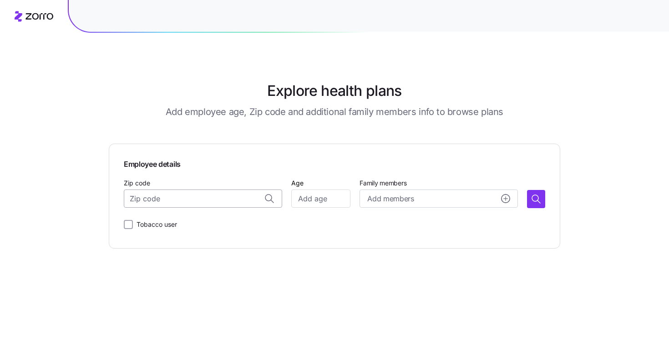
click at [204, 199] on input "Zip code" at bounding box center [203, 199] width 158 height 18
click at [223, 225] on span "92592, [GEOGRAPHIC_DATA], [GEOGRAPHIC_DATA]" at bounding box center [211, 223] width 127 height 11
type input "92592, [GEOGRAPHIC_DATA], [GEOGRAPHIC_DATA]"
click at [321, 204] on input "Age" at bounding box center [320, 199] width 59 height 18
type input "35"
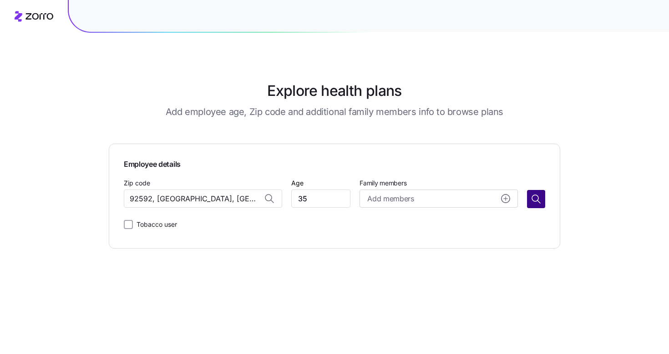
click at [533, 202] on icon "button" at bounding box center [536, 199] width 11 height 11
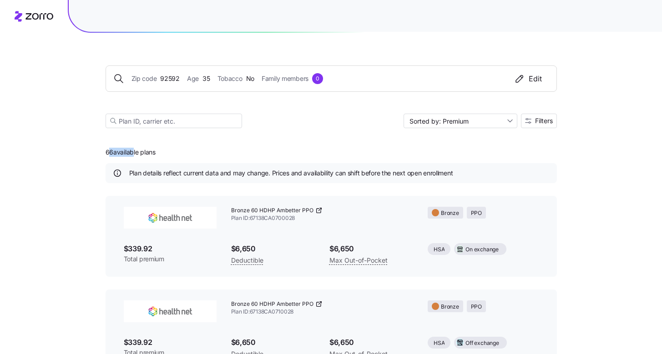
drag, startPoint x: 108, startPoint y: 153, endPoint x: 130, endPoint y: 152, distance: 21.9
click at [130, 152] on span "66 available plans" at bounding box center [131, 152] width 50 height 9
click at [152, 149] on span "66 available plans" at bounding box center [131, 152] width 50 height 9
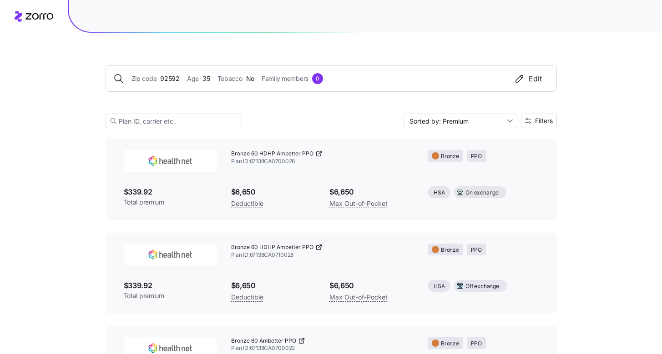
scroll to position [46, 0]
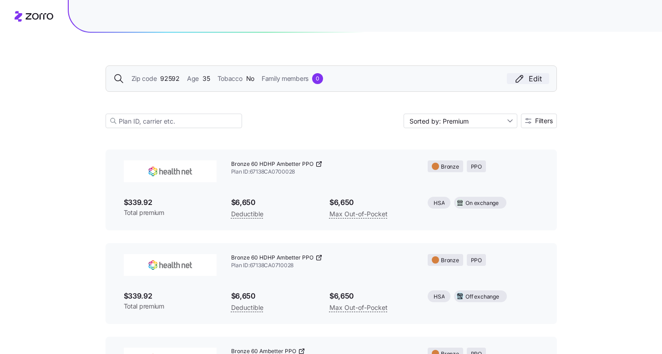
click at [538, 81] on div "Edit" at bounding box center [528, 78] width 28 height 11
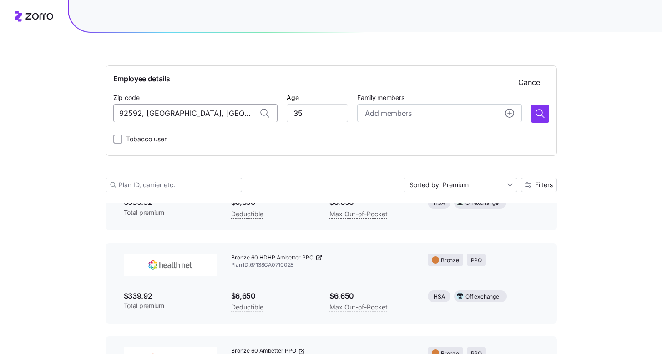
click at [231, 117] on input "92592, [GEOGRAPHIC_DATA], [GEOGRAPHIC_DATA]" at bounding box center [195, 113] width 164 height 18
click at [215, 116] on input "Zip code" at bounding box center [195, 113] width 164 height 18
click at [213, 138] on span "37130, [GEOGRAPHIC_DATA], [GEOGRAPHIC_DATA]" at bounding box center [204, 137] width 127 height 11
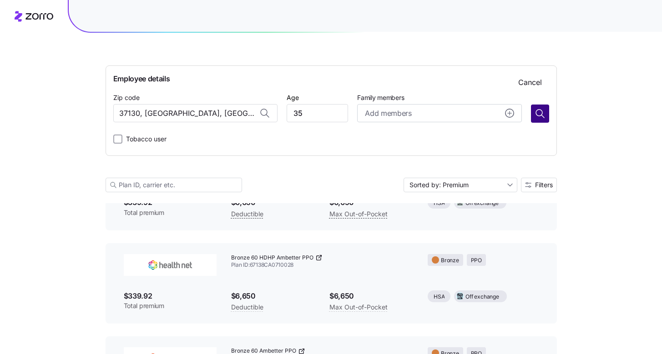
type input "37130, [GEOGRAPHIC_DATA], [GEOGRAPHIC_DATA]"
click at [541, 119] on button "button" at bounding box center [540, 114] width 18 height 18
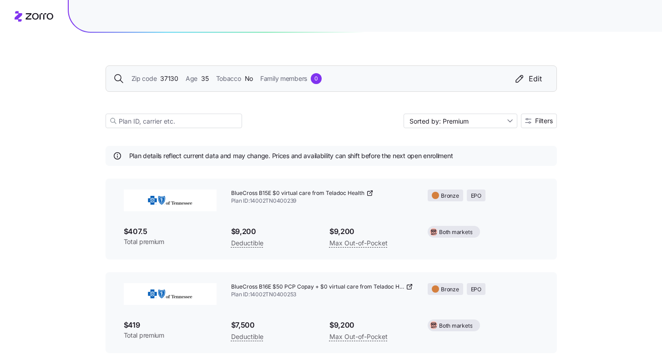
scroll to position [0, 0]
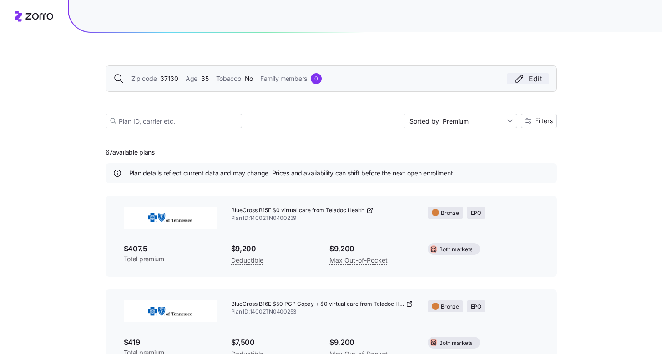
click at [523, 81] on icon "button" at bounding box center [519, 78] width 11 height 11
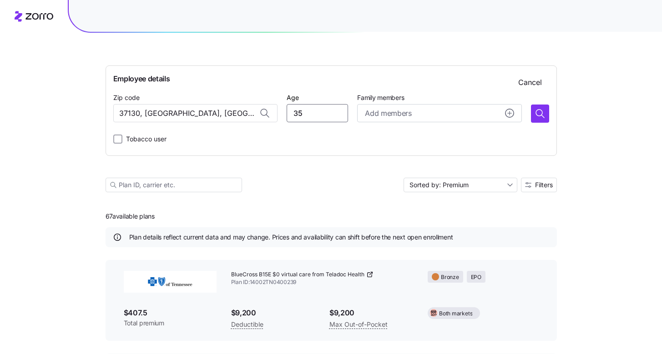
click at [294, 117] on input "35" at bounding box center [317, 113] width 61 height 18
type input "50"
click at [545, 118] on icon "button" at bounding box center [540, 113] width 11 height 11
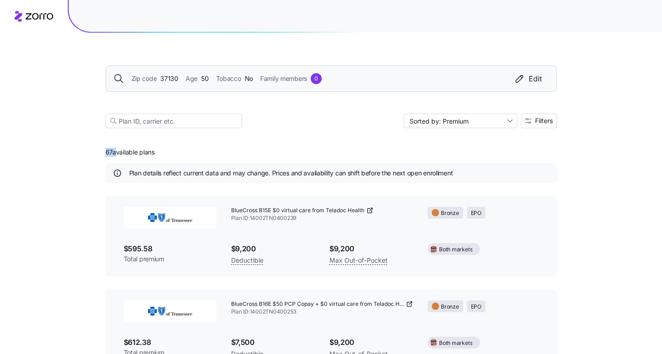
drag, startPoint x: 103, startPoint y: 149, endPoint x: 115, endPoint y: 153, distance: 12.5
click at [483, 126] on input "Sorted by: Premium" at bounding box center [461, 121] width 114 height 15
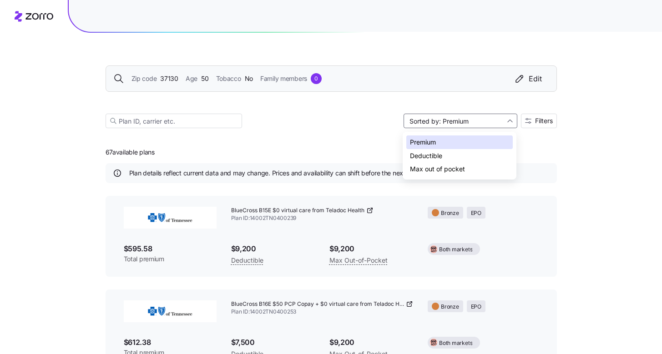
click at [474, 152] on div "Deductible" at bounding box center [459, 156] width 106 height 14
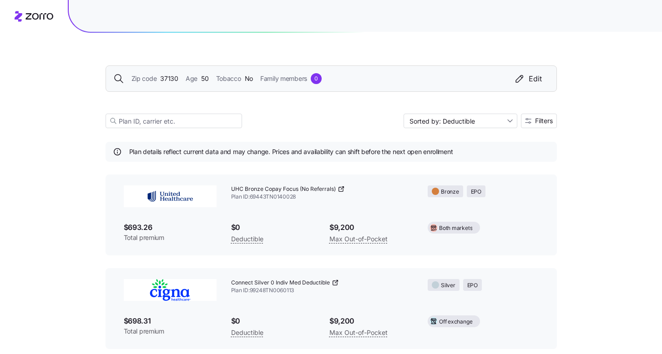
scroll to position [33, 0]
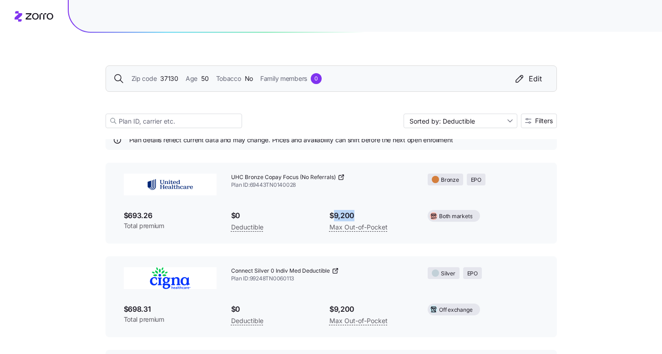
drag, startPoint x: 334, startPoint y: 217, endPoint x: 356, endPoint y: 216, distance: 21.9
click at [356, 216] on span "$9,200" at bounding box center [371, 215] width 84 height 11
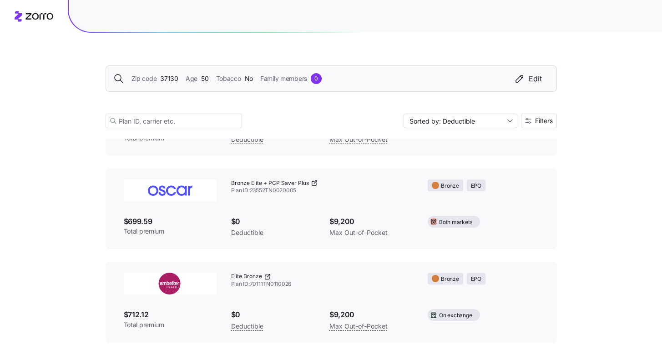
scroll to position [206, 0]
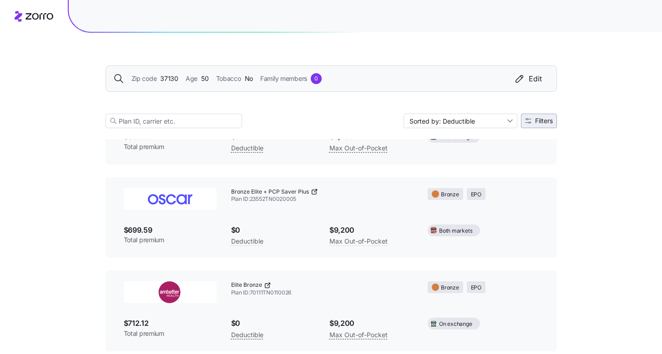
click at [540, 121] on span "Filters" at bounding box center [544, 121] width 18 height 6
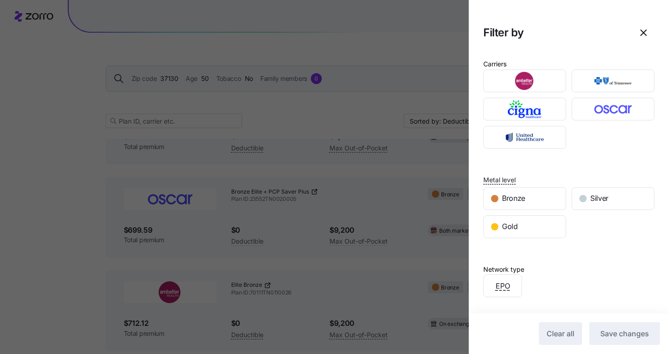
click at [648, 34] on h2 "Filter by" at bounding box center [569, 33] width 200 height 36
click at [641, 34] on icon "button" at bounding box center [643, 32] width 11 height 11
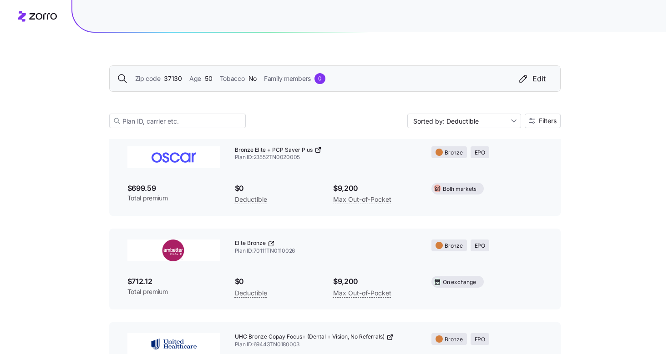
scroll to position [239, 0]
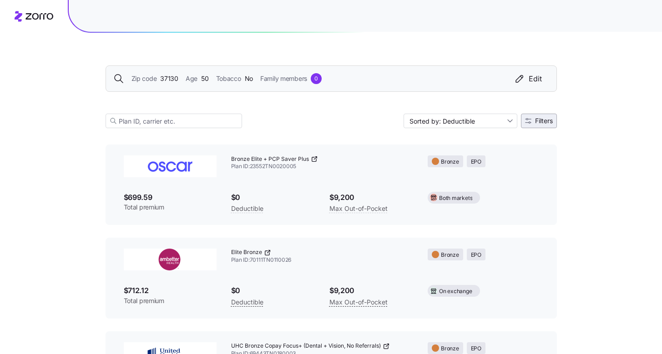
click at [537, 121] on span "Filters" at bounding box center [544, 121] width 18 height 6
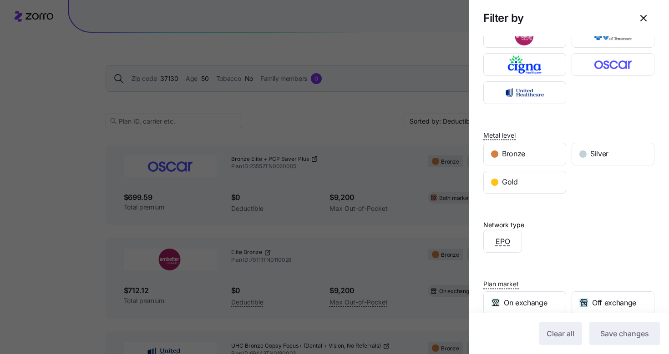
scroll to position [150, 0]
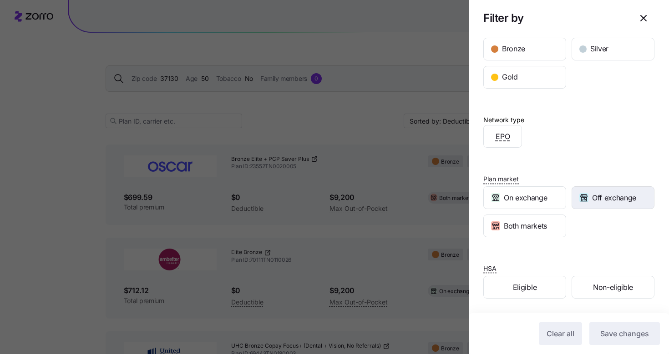
click at [601, 200] on span "Off exchange" at bounding box center [614, 197] width 44 height 11
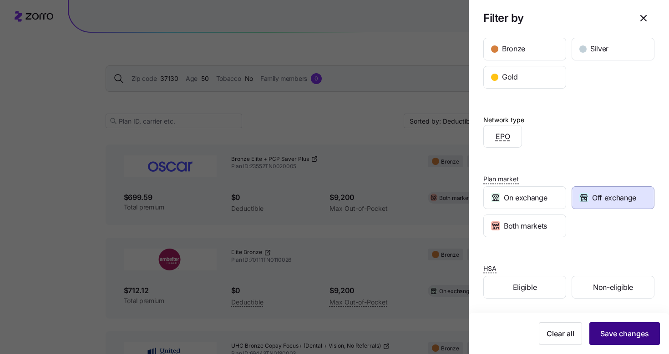
click at [633, 337] on span "Save changes" at bounding box center [624, 334] width 49 height 11
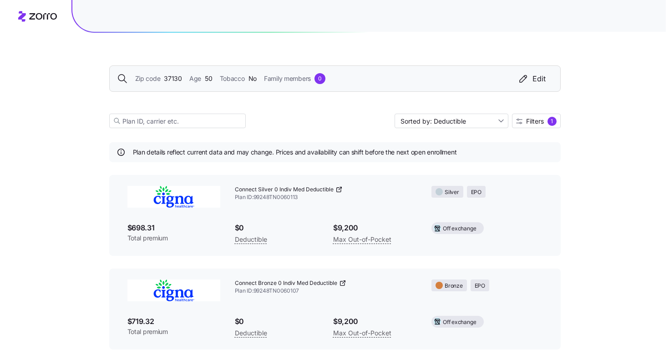
scroll to position [0, 0]
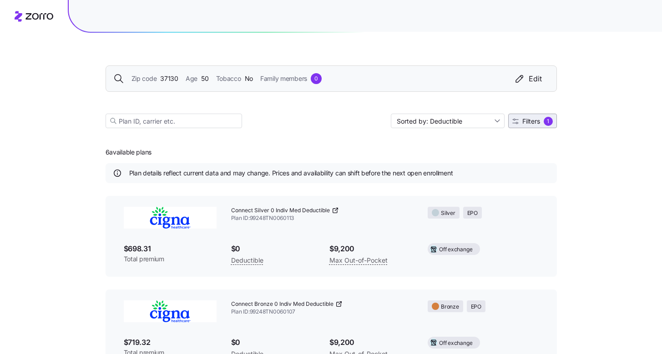
click at [535, 117] on span "Filters 1" at bounding box center [532, 121] width 40 height 9
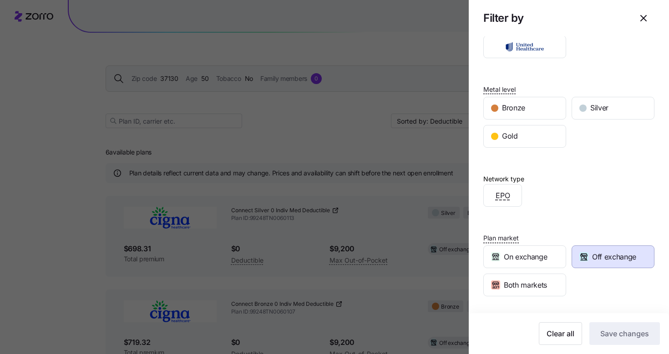
scroll to position [150, 0]
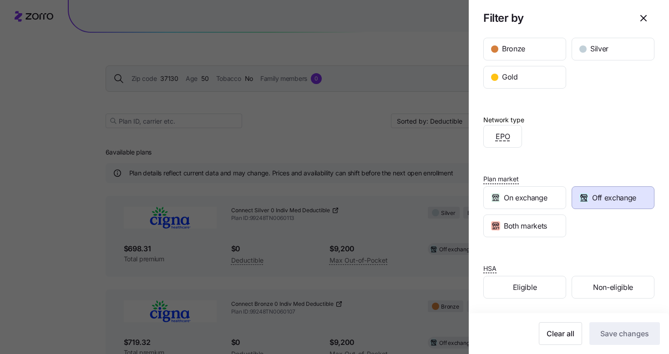
click at [593, 205] on div "Off exchange" at bounding box center [613, 198] width 82 height 22
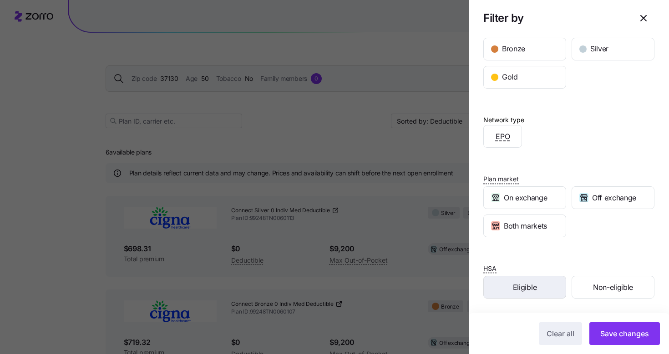
click at [537, 290] on div "Eligible" at bounding box center [525, 288] width 82 height 22
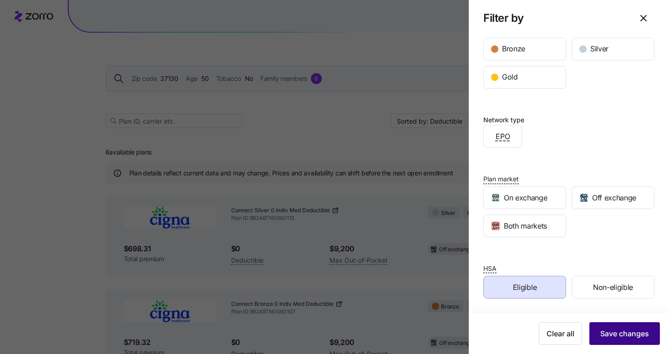
click at [626, 335] on span "Save changes" at bounding box center [624, 334] width 49 height 11
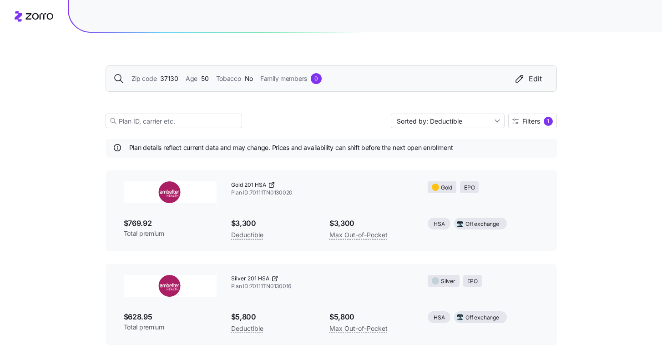
scroll to position [29, 0]
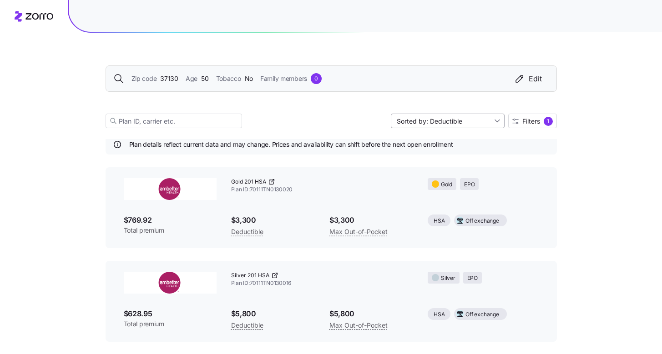
click at [461, 124] on input "Sorted by: Deductible" at bounding box center [448, 121] width 114 height 15
click at [432, 142] on div "Premium" at bounding box center [447, 143] width 106 height 14
type input "Sorted by: Premium"
click at [84, 242] on div "Zip code 37130 Age [DEMOGRAPHIC_DATA] Tobacco No Family members 0 Edit Sorted b…" at bounding box center [331, 156] width 662 height 371
click at [539, 80] on div "Edit" at bounding box center [528, 78] width 28 height 11
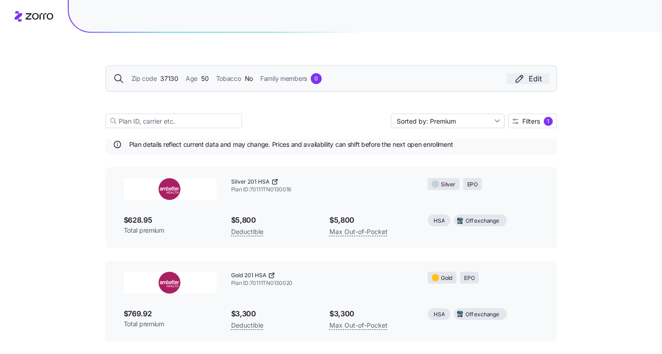
scroll to position [93, 0]
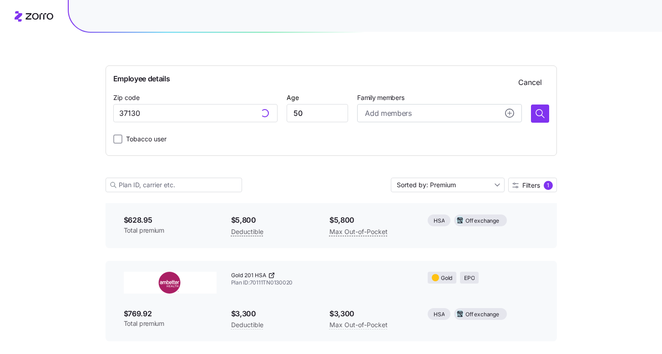
type input "37130, [GEOGRAPHIC_DATA], [GEOGRAPHIC_DATA]"
click at [433, 110] on div "Add members" at bounding box center [439, 113] width 149 height 11
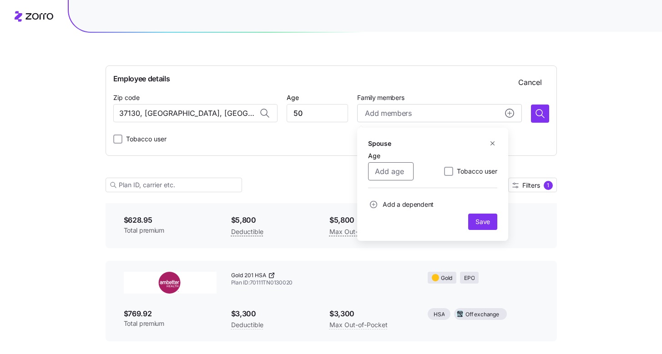
click at [396, 171] on input "Age" at bounding box center [391, 171] width 46 height 18
type input "45"
click at [483, 218] on span "Save" at bounding box center [483, 222] width 15 height 9
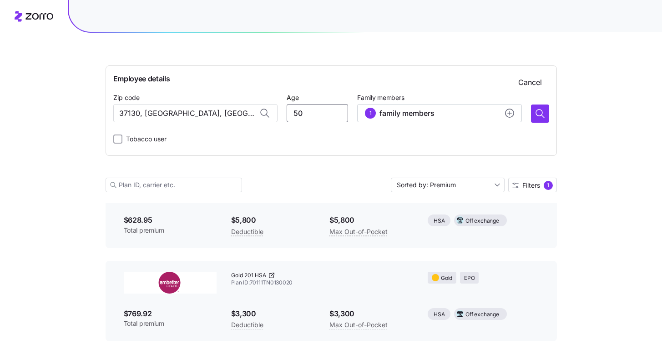
click at [329, 110] on input "50" at bounding box center [317, 113] width 61 height 18
type input "60"
click at [546, 114] on button "button" at bounding box center [540, 114] width 18 height 18
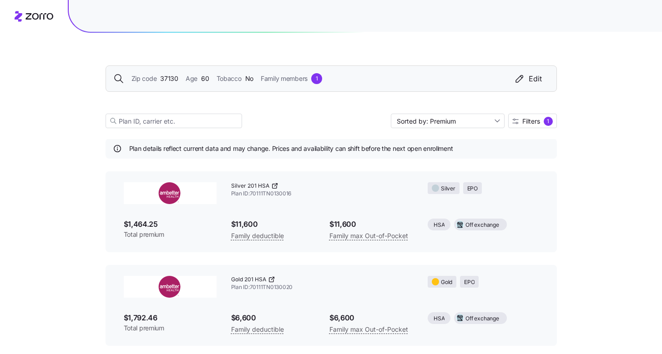
scroll to position [29, 0]
